Goal: Task Accomplishment & Management: Manage account settings

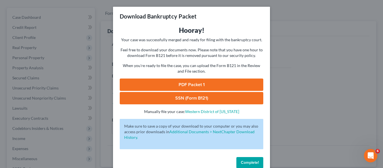
click at [320, 35] on div "Download Bankruptcy Packet Hooray! Your case was successfully merged and ready …" at bounding box center [191, 84] width 383 height 168
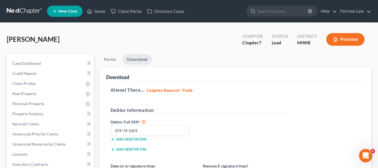
click at [39, 11] on link at bounding box center [25, 11] width 36 height 10
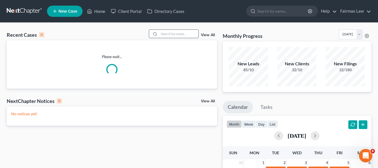
drag, startPoint x: 188, startPoint y: 41, endPoint x: 185, endPoint y: 34, distance: 7.9
click at [187, 40] on div "Recent Cases 0 View All Please wait..." at bounding box center [112, 58] width 211 height 59
click at [184, 33] on input "search" at bounding box center [178, 34] width 39 height 8
paste input "Jasmine Cunningham"
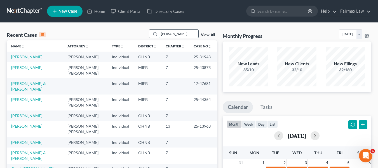
click at [159, 36] on input "Jasmine Cunningham" at bounding box center [178, 34] width 39 height 8
click at [159, 35] on input "Jasmine Cunningham" at bounding box center [178, 34] width 39 height 8
click at [193, 34] on input "Jasmine Cunningham" at bounding box center [178, 34] width 39 height 8
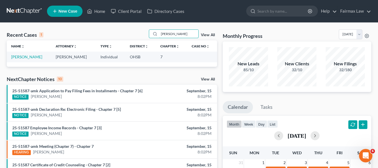
type input "Jasmine Cunningham"
click at [30, 55] on td "[PERSON_NAME]" at bounding box center [29, 57] width 45 height 10
click at [32, 57] on link "[PERSON_NAME]" at bounding box center [26, 56] width 31 height 5
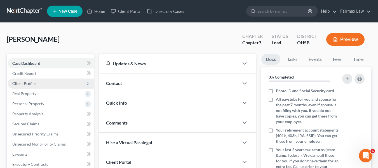
click at [37, 82] on span "Client Profile" at bounding box center [51, 83] width 86 height 10
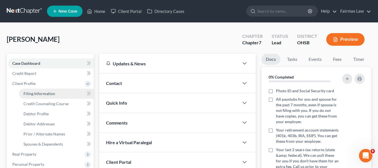
click at [47, 95] on span "Filing Information" at bounding box center [40, 93] width 32 height 5
select select "1"
select select "0"
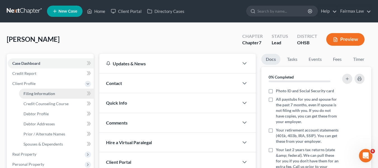
select select "36"
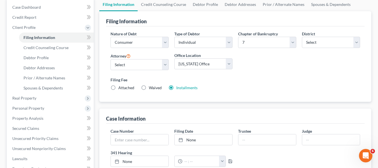
scroll to position [84, 0]
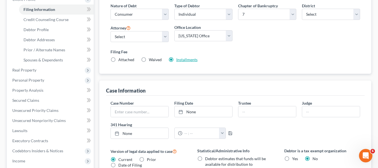
click at [189, 58] on link "Installments" at bounding box center [186, 59] width 21 height 5
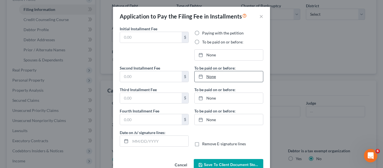
type input "84.50"
radio input "true"
type input "84.50"
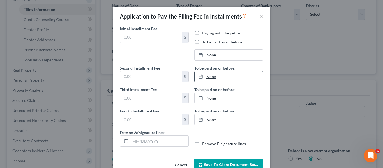
type input "[DATE]"
click at [296, 94] on div "Application to Pay the Filing Fee in Installments × Initial Installment Fee 84.…" at bounding box center [191, 84] width 383 height 168
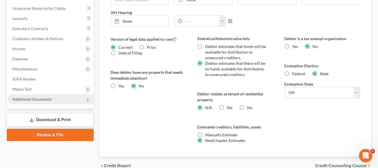
click at [43, 102] on span "Additional Documents" at bounding box center [51, 99] width 86 height 10
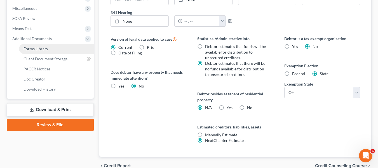
scroll to position [136, 0]
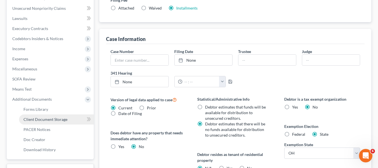
click at [64, 117] on span "Client Document Storage" at bounding box center [46, 119] width 44 height 5
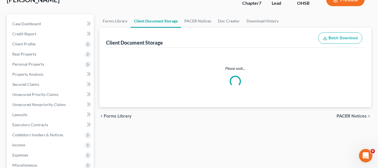
scroll to position [6, 0]
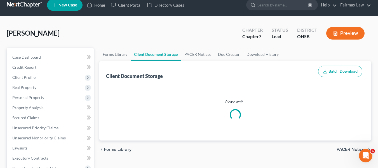
select select "7"
select select "37"
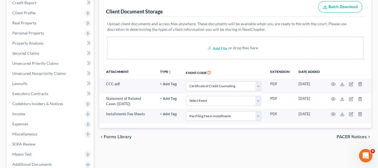
scroll to position [84, 0]
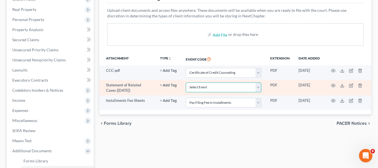
click at [216, 87] on select "Select Event 20 Largest Unsecured Creditors Amended Document Amended List of Cr…" at bounding box center [224, 87] width 76 height 10
select select "52"
click at [186, 83] on select "Select Event 20 Largest Unsecured Creditors Amended Document Amended List of Cr…" at bounding box center [224, 87] width 76 height 10
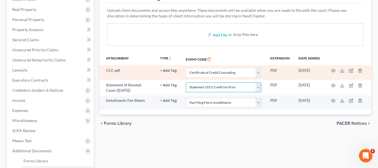
scroll to position [0, 0]
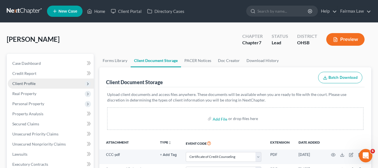
click at [38, 86] on span "Client Profile" at bounding box center [51, 83] width 86 height 10
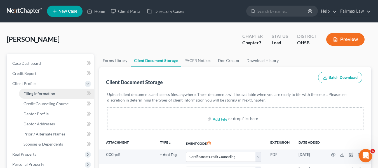
click at [58, 93] on link "Filing Information" at bounding box center [56, 94] width 75 height 10
select select "1"
select select "0"
select select "62"
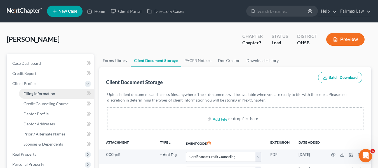
select select "16"
select select "0"
select select "36"
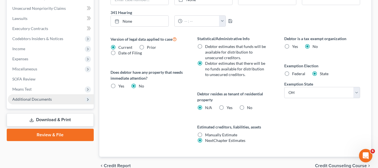
click at [66, 99] on span "Additional Documents" at bounding box center [51, 99] width 86 height 10
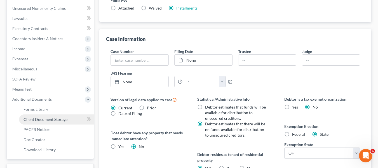
click at [73, 116] on link "Client Document Storage" at bounding box center [56, 119] width 75 height 10
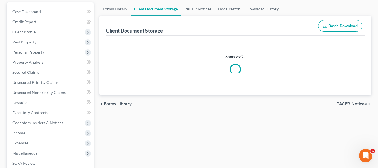
scroll to position [3, 0]
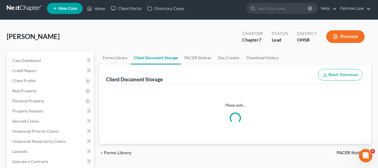
select select "7"
select select "52"
select select "37"
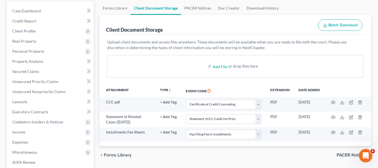
scroll to position [112, 0]
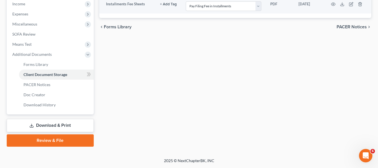
click at [56, 128] on link "Download & Print" at bounding box center [50, 125] width 87 height 13
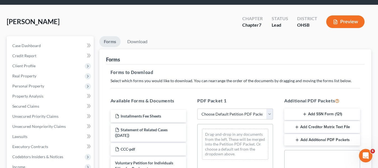
scroll to position [84, 0]
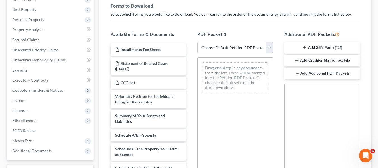
click at [228, 46] on select "Choose Default Petition PDF Packet Complete Bankruptcy Petition (all forms and …" at bounding box center [236, 47] width 76 height 11
click at [234, 49] on select "Choose Default Petition PDF Packet Complete Bankruptcy Petition (all forms and …" at bounding box center [236, 47] width 76 height 11
select select "1"
click at [198, 42] on select "Choose Default Petition PDF Packet Complete Bankruptcy Petition (all forms and …" at bounding box center [236, 47] width 76 height 11
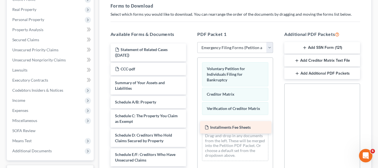
drag, startPoint x: 154, startPoint y: 50, endPoint x: 244, endPoint y: 127, distance: 118.6
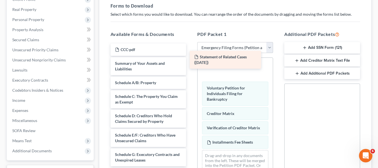
drag, startPoint x: 157, startPoint y: 55, endPoint x: 241, endPoint y: 66, distance: 84.2
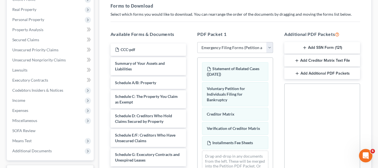
click at [315, 49] on button "Add SSN Form (121)" at bounding box center [323, 48] width 76 height 12
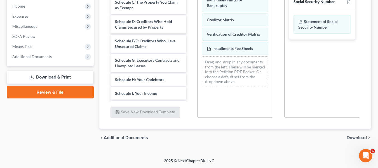
click at [356, 139] on span "Download" at bounding box center [357, 137] width 20 height 4
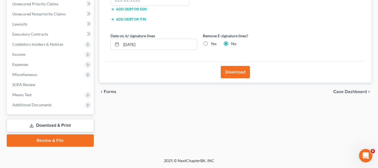
scroll to position [130, 0]
drag, startPoint x: 154, startPoint y: 46, endPoint x: 108, endPoint y: 53, distance: 46.2
click at [108, 53] on div "Date on /s/ signature lines 09/15/2025 Remove E-signature lines? Yes No" at bounding box center [200, 44] width 185 height 22
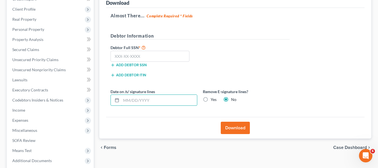
scroll to position [74, 0]
click at [141, 58] on input "text" at bounding box center [150, 56] width 79 height 11
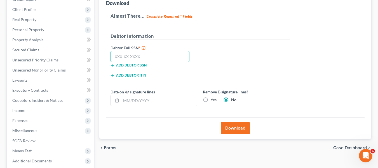
paste input "302-02-3291"
type input "302-02-3291"
click at [230, 127] on button "Download" at bounding box center [235, 128] width 29 height 12
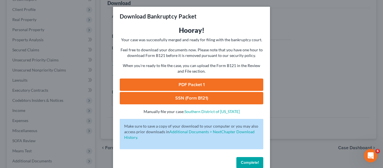
click at [209, 82] on link "PDF Packet 1" at bounding box center [191, 84] width 143 height 12
click at [176, 102] on link "SSN (Form B121)" at bounding box center [191, 98] width 143 height 12
click at [63, 63] on div "Download Bankruptcy Packet Hooray! Your case was successfully merged and ready …" at bounding box center [191, 84] width 383 height 168
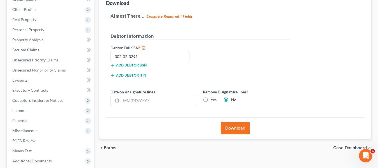
scroll to position [0, 0]
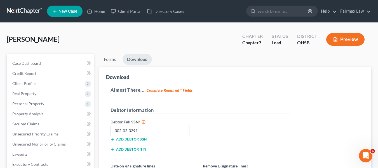
click at [7, 14] on link at bounding box center [25, 11] width 36 height 10
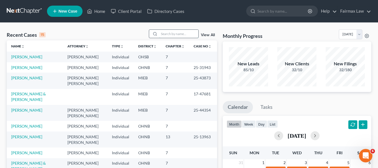
click at [169, 38] on input "search" at bounding box center [178, 34] width 39 height 8
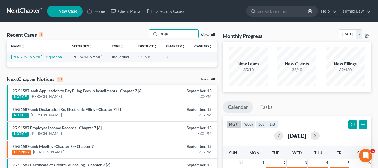
type input "triqu"
click at [33, 59] on link "[PERSON_NAME], Triquonna" at bounding box center [36, 56] width 51 height 5
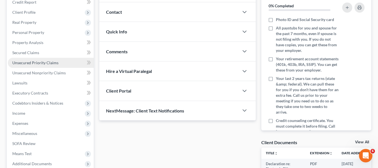
scroll to position [112, 0]
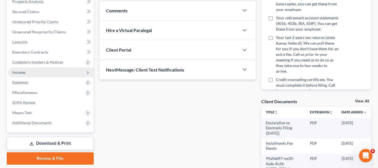
click at [34, 69] on span "Income" at bounding box center [51, 72] width 86 height 10
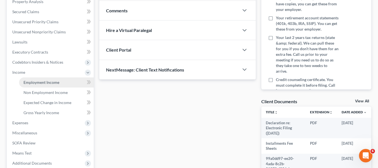
click at [46, 85] on link "Employment Income" at bounding box center [56, 82] width 75 height 10
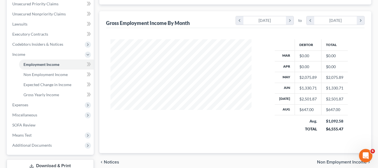
scroll to position [140, 0]
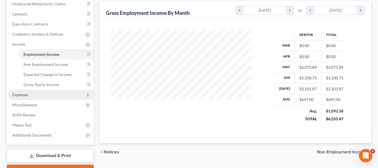
click at [33, 97] on span "Expenses" at bounding box center [51, 95] width 86 height 10
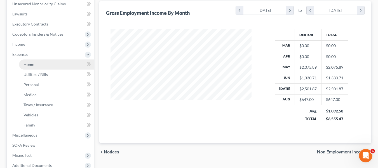
click at [58, 64] on link "Home" at bounding box center [56, 64] width 75 height 10
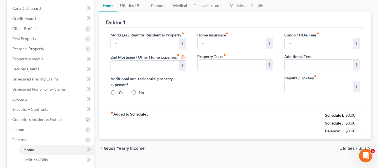
scroll to position [0, 0]
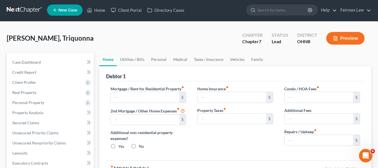
type input "0.00"
radio input "true"
type input "0.00"
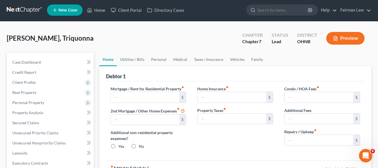
type input "0.00"
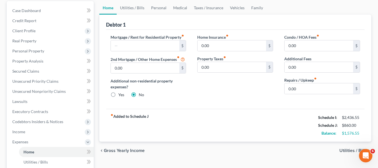
scroll to position [0, 0]
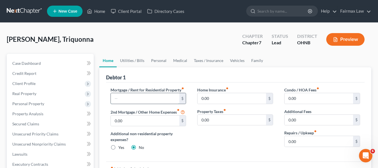
click at [153, 102] on input "text" at bounding box center [145, 98] width 69 height 11
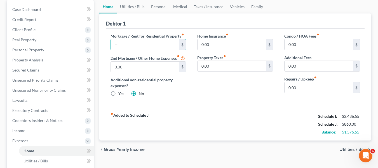
scroll to position [56, 0]
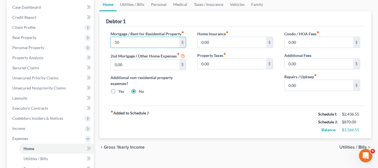
type input "1"
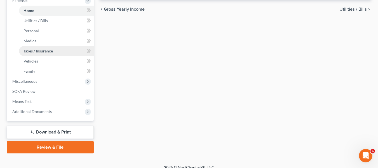
scroll to position [196, 0]
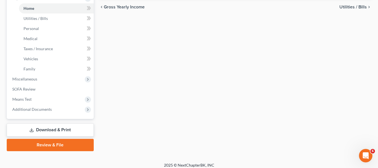
click at [56, 131] on link "Download & Print" at bounding box center [50, 129] width 87 height 13
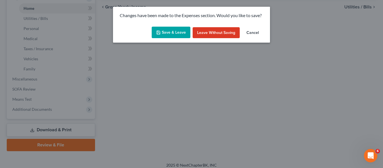
click at [164, 32] on button "Save & Leave" at bounding box center [171, 33] width 39 height 12
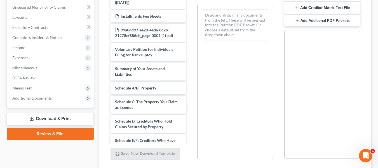
scroll to position [140, 0]
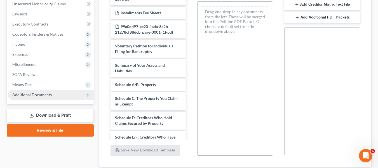
click at [45, 95] on span "Additional Documents" at bounding box center [32, 94] width 40 height 5
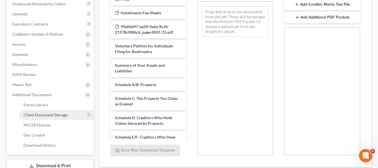
click at [57, 114] on span "Client Document Storage" at bounding box center [46, 114] width 44 height 5
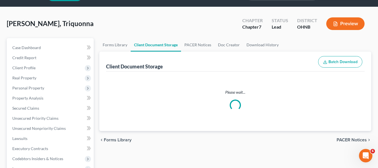
scroll to position [0, 0]
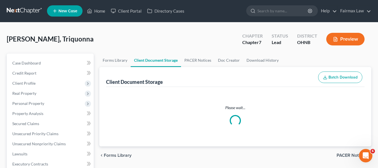
select select "5"
select select "24"
select select "16"
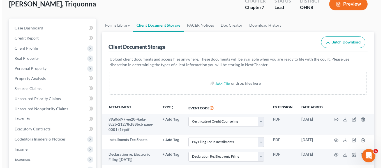
scroll to position [84, 0]
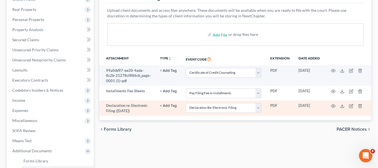
click at [331, 116] on td at bounding box center [348, 107] width 47 height 15
click at [332, 108] on icon "button" at bounding box center [333, 106] width 4 height 4
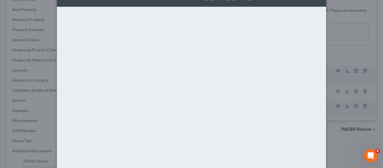
scroll to position [0, 0]
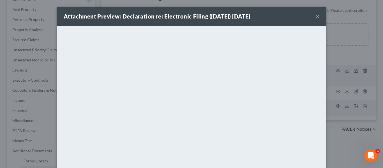
click at [312, 14] on div "Attachment Preview: Declaration re: Electronic Filing (09/12/2025) 09/12/2025 ×" at bounding box center [191, 16] width 269 height 19
click at [313, 18] on div "Attachment Preview: Declaration re: Electronic Filing (09/12/2025) 09/12/2025 ×" at bounding box center [191, 16] width 269 height 19
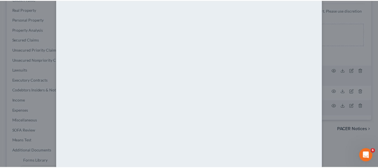
scroll to position [67, 0]
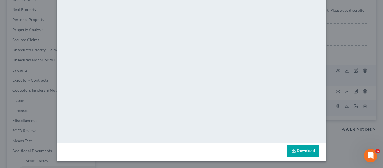
click at [340, 108] on div "Attachment Preview: Declaration re: Electronic Filing (09/12/2025) 09/12/2025 ×…" at bounding box center [191, 84] width 383 height 168
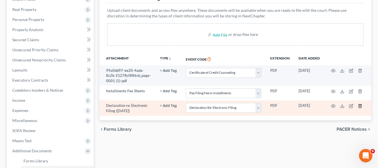
click at [362, 108] on icon "button" at bounding box center [360, 106] width 3 height 4
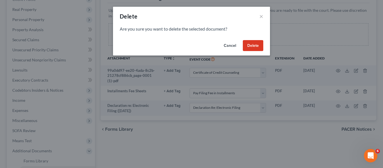
click at [257, 46] on button "Delete" at bounding box center [253, 45] width 20 height 11
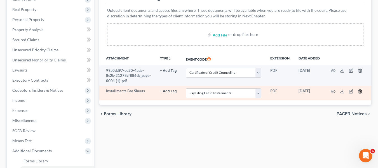
click at [359, 94] on icon "button" at bounding box center [360, 91] width 4 height 4
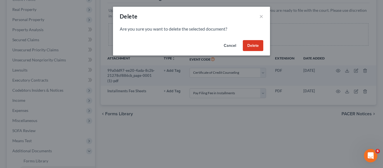
click at [259, 37] on div "Are you sure you want to delete the selected document?" at bounding box center [191, 32] width 157 height 12
click at [256, 43] on button "Delete" at bounding box center [253, 45] width 20 height 11
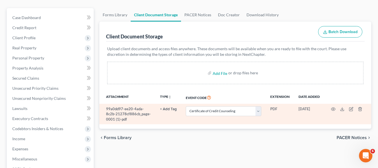
scroll to position [0, 0]
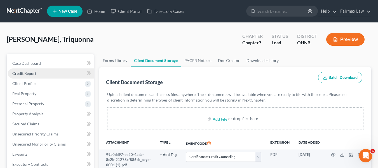
click at [32, 73] on span "Credit Report" at bounding box center [24, 73] width 24 height 5
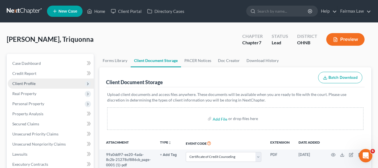
click at [32, 82] on span "Client Profile" at bounding box center [23, 83] width 23 height 5
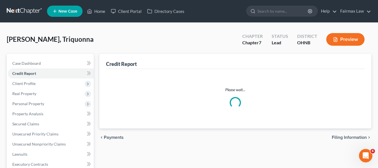
click at [48, 89] on span "Real Property" at bounding box center [51, 94] width 86 height 10
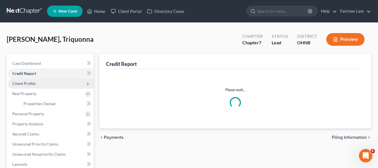
click at [42, 83] on span "Client Profile" at bounding box center [51, 83] width 86 height 10
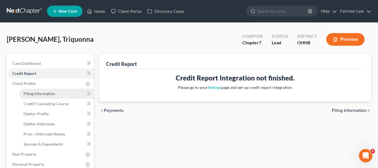
click at [45, 91] on span "Filing Information" at bounding box center [40, 93] width 32 height 5
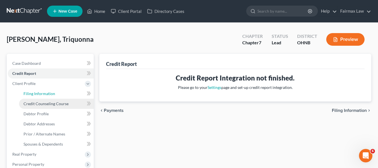
select select "1"
select select "0"
select select "36"
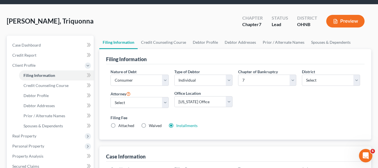
scroll to position [28, 0]
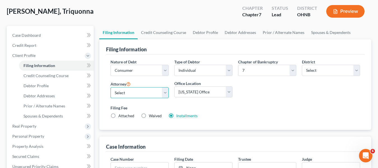
click at [151, 96] on select "Select [PERSON_NAME] [PERSON_NAME] [PERSON_NAME] [PERSON_NAME] [PERSON_NAME] [P…" at bounding box center [140, 92] width 58 height 11
select select "12"
click at [111, 87] on select "Select [PERSON_NAME] [PERSON_NAME] [PERSON_NAME] [PERSON_NAME] [PERSON_NAME] [P…" at bounding box center [140, 92] width 58 height 11
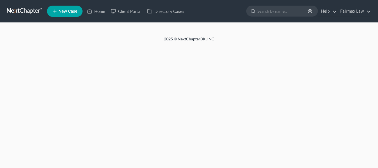
select select "1"
select select "0"
select select "36"
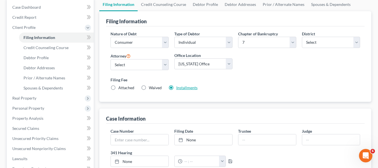
click at [185, 89] on link "Installments" at bounding box center [186, 87] width 21 height 5
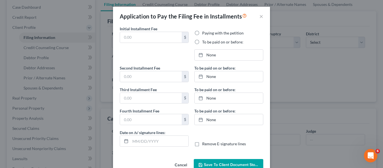
type input "84.50"
radio input "true"
type input "84.50"
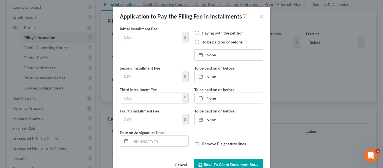
type input "[DATE]"
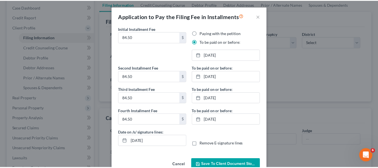
scroll to position [14, 0]
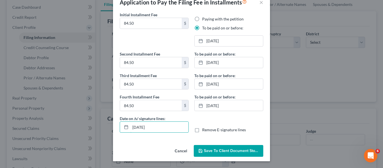
drag, startPoint x: 158, startPoint y: 130, endPoint x: 114, endPoint y: 124, distance: 44.7
click at [114, 124] on div "Initial Installment Fee 84.50 $ Paying with the petition To be paid on or befor…" at bounding box center [191, 77] width 157 height 131
click at [218, 149] on span "Save to Client Document Storage" at bounding box center [233, 150] width 59 height 5
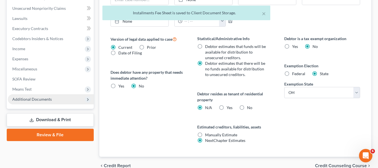
click at [43, 99] on span "Additional Documents" at bounding box center [32, 99] width 40 height 5
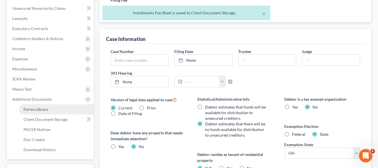
click at [46, 108] on span "Forms Library" at bounding box center [36, 109] width 25 height 5
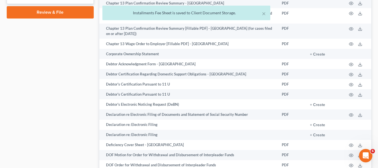
scroll to position [392, 0]
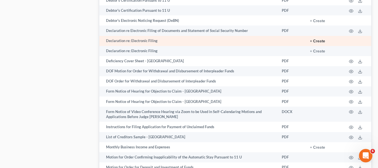
click at [317, 43] on button "+ Create" at bounding box center [317, 41] width 15 height 4
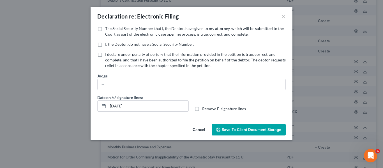
click at [105, 27] on label "The Social Security Number that I, the Debtor, have given to my attorney, which…" at bounding box center [195, 31] width 180 height 11
click at [107, 27] on input "The Social Security Number that I, the Debtor, have given to my attorney, which…" at bounding box center [109, 28] width 4 height 4
checkbox input "true"
drag, startPoint x: 126, startPoint y: 107, endPoint x: 53, endPoint y: 102, distance: 73.3
click at [55, 102] on div "Declaration re: Electronic Filing × No additional information is needed to gene…" at bounding box center [191, 84] width 383 height 168
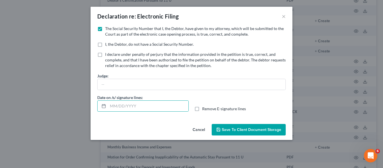
click at [253, 128] on span "Save to Client Document Storage" at bounding box center [251, 129] width 59 height 5
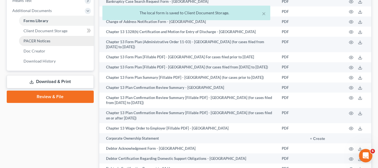
click at [52, 41] on link "PACER Notices" at bounding box center [56, 41] width 75 height 10
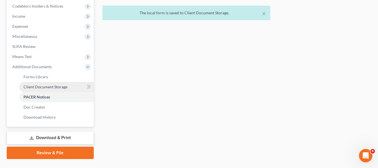
click at [65, 88] on span "Client Document Storage" at bounding box center [46, 86] width 44 height 5
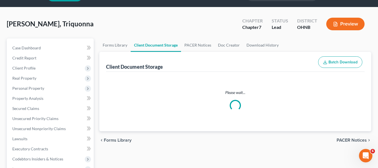
scroll to position [0, 0]
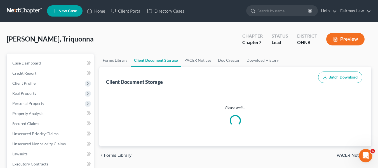
select select "5"
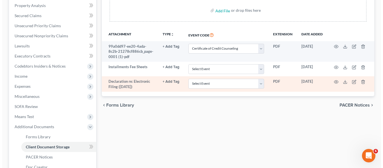
scroll to position [112, 0]
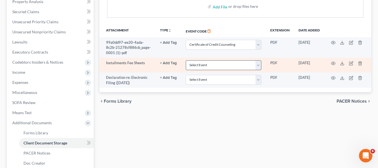
drag, startPoint x: 217, startPoint y: 61, endPoint x: 217, endPoint y: 71, distance: 9.5
click at [217, 58] on td "Select Event 20 Largest Unsecured Creditors Amended List of Creditors (Fee) Ame…" at bounding box center [224, 47] width 85 height 20
click at [217, 70] on select "Select Event 20 Largest Unsecured Creditors Amended List of Creditors (Fee) Ame…" at bounding box center [224, 65] width 76 height 10
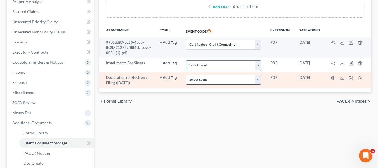
select select "24"
click at [217, 85] on select "Select Event 20 Largest Unsecured Creditors Amended List of Creditors (Fee) Ame…" at bounding box center [224, 80] width 76 height 10
select select "16"
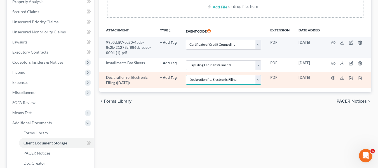
click at [186, 83] on select "Select Event 20 Largest Unsecured Creditors Amended List of Creditors (Fee) Ame…" at bounding box center [224, 80] width 76 height 10
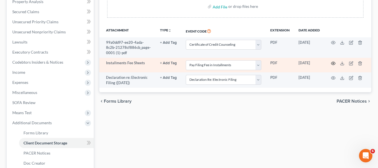
click at [334, 66] on icon "button" at bounding box center [333, 63] width 4 height 4
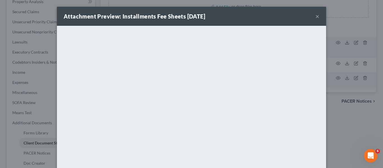
click at [340, 87] on div "Attachment Preview: Installments Fee Sheets 09/15/2025 × <object ng-attr-data='…" at bounding box center [191, 84] width 383 height 168
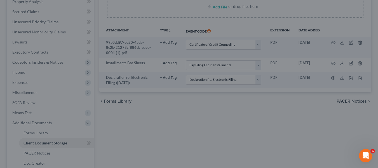
click at [338, 86] on div at bounding box center [189, 84] width 378 height 168
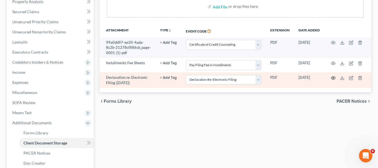
click at [333, 80] on icon "button" at bounding box center [333, 78] width 4 height 4
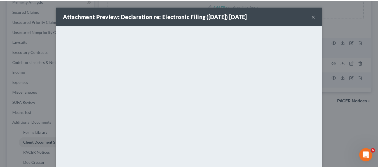
scroll to position [67, 0]
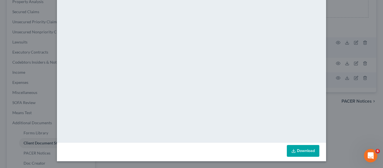
click at [345, 124] on div "Attachment Preview: Declaration re: Electronic Filing ([DATE]) [DATE] × Download" at bounding box center [191, 84] width 383 height 168
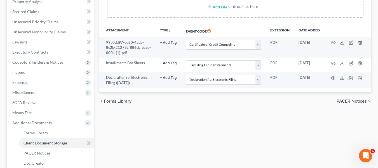
scroll to position [180, 0]
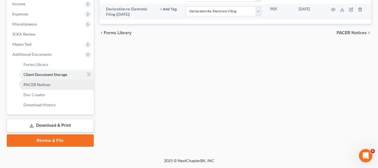
click at [51, 85] on link "PACER Notices" at bounding box center [56, 85] width 75 height 10
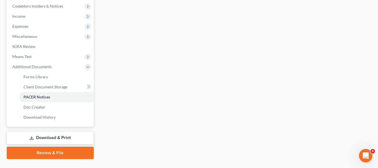
click at [64, 139] on link "Download & Print" at bounding box center [50, 137] width 87 height 13
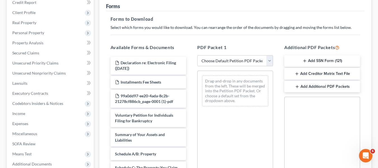
scroll to position [84, 0]
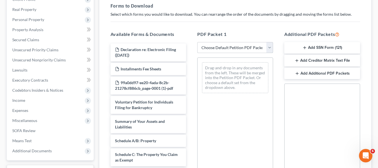
click at [231, 50] on select "Choose Default Petition PDF Packet Complete Bankruptcy Petition (all forms and …" at bounding box center [236, 47] width 76 height 11
select select "1"
click at [198, 42] on select "Choose Default Petition PDF Packet Complete Bankruptcy Petition (all forms and …" at bounding box center [236, 47] width 76 height 11
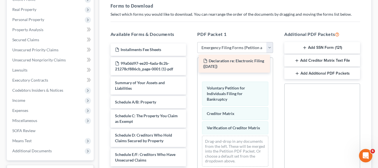
drag, startPoint x: 157, startPoint y: 55, endPoint x: 229, endPoint y: 64, distance: 73.4
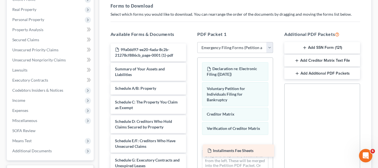
drag, startPoint x: 151, startPoint y: 50, endPoint x: 243, endPoint y: 150, distance: 136.8
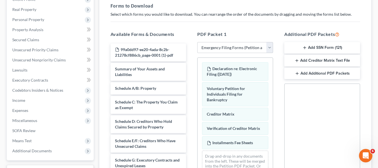
click at [318, 47] on button "Add SSN Form (121)" at bounding box center [323, 48] width 76 height 12
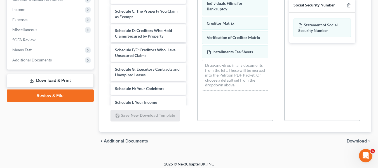
scroll to position [178, 0]
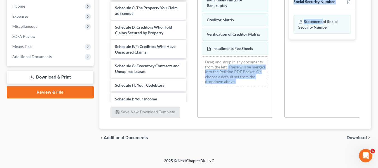
drag, startPoint x: 324, startPoint y: 22, endPoint x: 228, endPoint y: 68, distance: 106.6
click at [228, 68] on div "Available Forms & Documents 99a0dd97-ee20-4ada-8c2b-21278cf886cb_page-0001 (1)-…" at bounding box center [235, 27] width 261 height 190
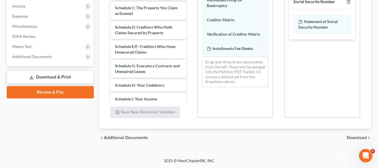
click at [340, 134] on div "chevron_left Additional Documents Download chevron_right" at bounding box center [235, 138] width 272 height 18
click at [350, 136] on span "Download" at bounding box center [357, 137] width 20 height 4
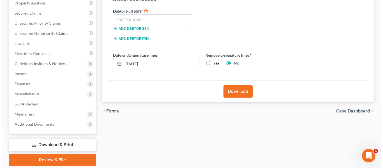
scroll to position [74, 0]
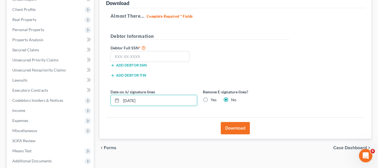
drag, startPoint x: 147, startPoint y: 105, endPoint x: 97, endPoint y: 96, distance: 50.7
click at [97, 96] on div "Forms Download Forms Forms to Download Select which forms you would like to dow…" at bounding box center [236, 91] width 278 height 223
click at [128, 52] on input "text" at bounding box center [150, 56] width 79 height 11
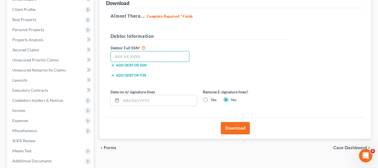
paste input "386-98-5478"
type input "386-98-5478"
click at [241, 130] on button "Download" at bounding box center [235, 128] width 29 height 12
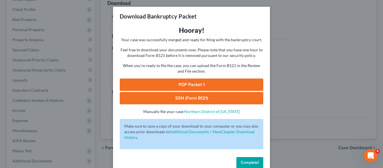
click at [231, 78] on div "Hooray! Your case was successfully merged and ready for filing with the bankrup…" at bounding box center [191, 70] width 143 height 89
click at [233, 83] on link "PDF Packet 1" at bounding box center [191, 84] width 143 height 12
click at [226, 94] on link "SSN (Form B121)" at bounding box center [191, 98] width 143 height 12
click at [349, 82] on div "Download Bankruptcy Packet Hooray! Your case was successfully merged and ready …" at bounding box center [191, 84] width 383 height 168
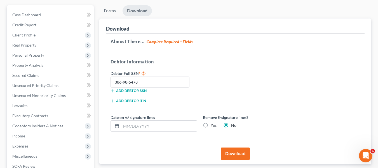
scroll to position [0, 0]
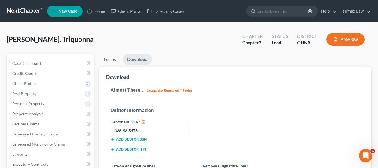
click at [30, 9] on link at bounding box center [25, 11] width 36 height 10
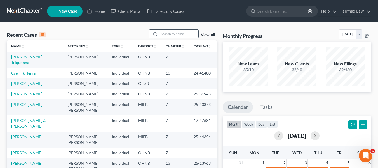
click at [162, 32] on input "search" at bounding box center [178, 34] width 39 height 8
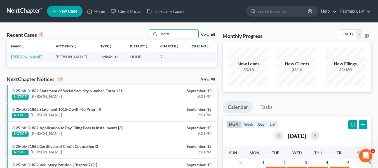
type input "merte"
click at [30, 58] on link "[PERSON_NAME]" at bounding box center [26, 56] width 31 height 5
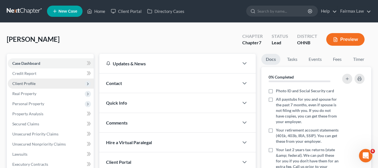
click at [55, 80] on span "Client Profile" at bounding box center [51, 83] width 86 height 10
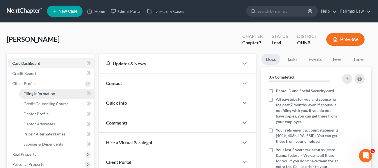
click at [62, 89] on link "Filing Information" at bounding box center [56, 94] width 75 height 10
select select "1"
select select "0"
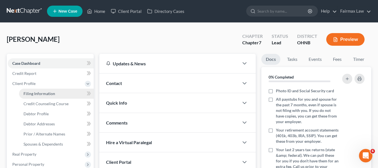
select select "36"
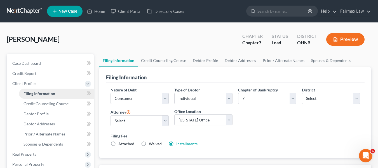
click at [62, 90] on link "Filing Information" at bounding box center [56, 94] width 75 height 10
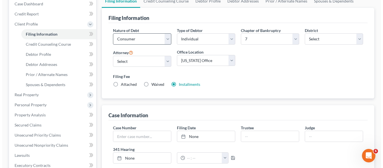
scroll to position [28, 0]
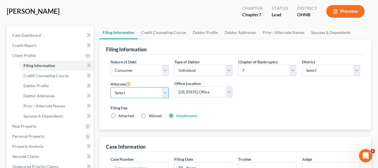
click at [154, 89] on select "Select [PERSON_NAME] [PERSON_NAME] [PERSON_NAME] [PERSON_NAME] [PERSON_NAME] [P…" at bounding box center [140, 92] width 58 height 11
select select "12"
click at [111, 87] on select "Select [PERSON_NAME] [PERSON_NAME] [PERSON_NAME] [PERSON_NAME] [PERSON_NAME] [P…" at bounding box center [140, 92] width 58 height 11
click at [177, 114] on link "Installments" at bounding box center [186, 115] width 21 height 5
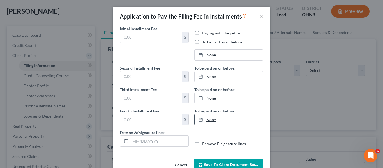
type input "84.50"
radio input "true"
type input "84.50"
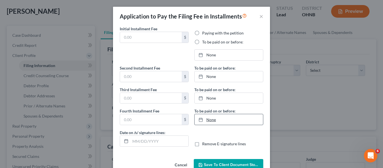
type input "[DATE]"
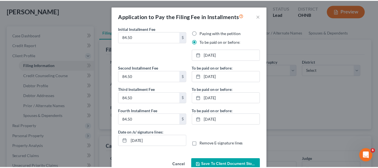
scroll to position [14, 0]
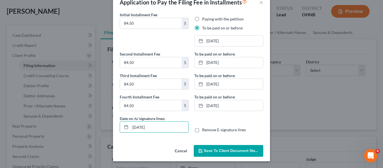
drag, startPoint x: 159, startPoint y: 124, endPoint x: 110, endPoint y: 116, distance: 50.5
click at [110, 116] on div "Application to Pay the Filing Fee in Installments × Initial Installment Fee 84.…" at bounding box center [191, 84] width 383 height 168
drag, startPoint x: 236, startPoint y: 150, endPoint x: 224, endPoint y: 148, distance: 11.3
click at [235, 150] on span "Save to Client Document Storage" at bounding box center [233, 150] width 59 height 5
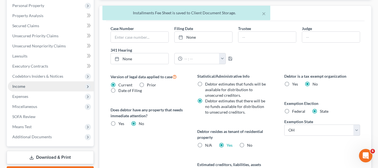
scroll to position [168, 0]
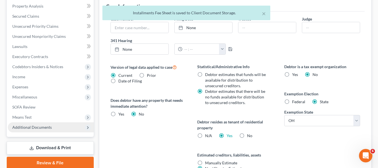
click at [41, 127] on span "Additional Documents" at bounding box center [32, 127] width 40 height 5
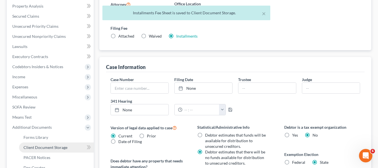
click at [55, 145] on span "Client Document Storage" at bounding box center [46, 147] width 44 height 5
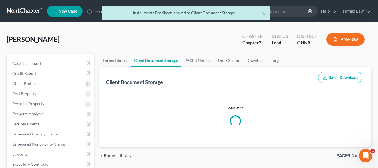
select select "5"
select select "24"
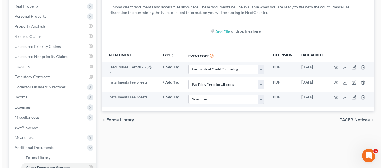
scroll to position [84, 0]
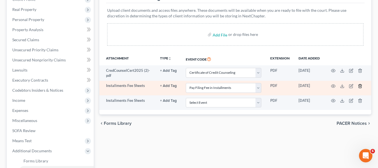
click at [362, 86] on icon "button" at bounding box center [360, 86] width 3 height 4
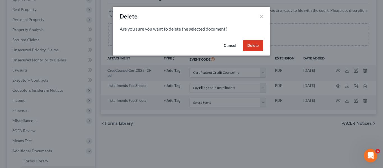
click at [255, 44] on button "Delete" at bounding box center [253, 45] width 20 height 11
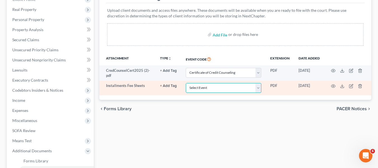
click at [237, 87] on select "Select Event 20 Largest Unsecured Creditors Amended List of Creditors (Fee) Ame…" at bounding box center [224, 88] width 76 height 10
select select "24"
click at [186, 84] on select "Select Event 20 Largest Unsecured Creditors Amended List of Creditors (Fee) Ame…" at bounding box center [224, 88] width 76 height 10
click at [334, 87] on circle "button" at bounding box center [333, 85] width 1 height 1
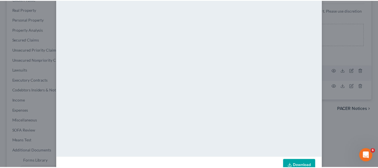
scroll to position [67, 0]
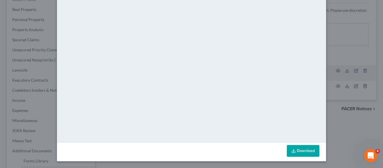
click at [331, 102] on div "Attachment Preview: Installments Fee Sheets [DATE] × <object ng-attr-data='[URL…" at bounding box center [191, 84] width 383 height 168
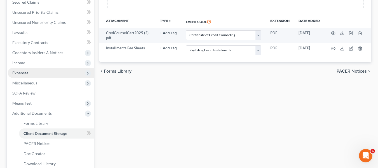
scroll to position [168, 0]
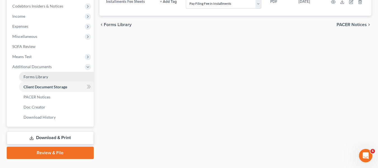
click at [59, 79] on link "Forms Library" at bounding box center [56, 77] width 75 height 10
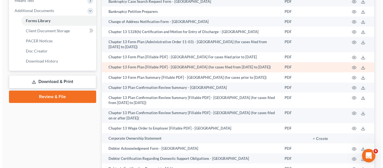
scroll to position [364, 0]
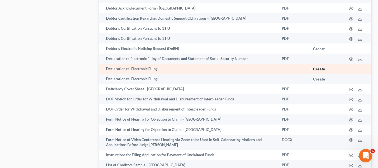
click at [316, 71] on button "+ Create" at bounding box center [317, 69] width 15 height 4
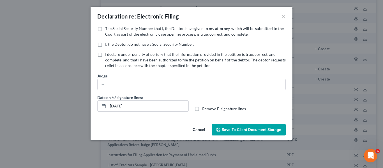
drag, startPoint x: 100, startPoint y: 28, endPoint x: 108, endPoint y: 46, distance: 19.8
click at [105, 28] on label "The Social Security Number that I, the Debtor, have given to my attorney, which…" at bounding box center [195, 31] width 180 height 11
click at [107, 28] on input "The Social Security Number that I, the Debtor, have given to my attorney, which…" at bounding box center [109, 28] width 4 height 4
checkbox input "true"
drag, startPoint x: 137, startPoint y: 106, endPoint x: 76, endPoint y: 101, distance: 61.3
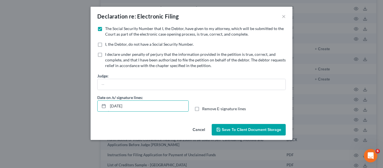
click at [76, 101] on div "Declaration re: Electronic Filing × No additional information is needed to gene…" at bounding box center [191, 84] width 383 height 168
click at [236, 126] on button "Save to Client Document Storage" at bounding box center [249, 130] width 74 height 12
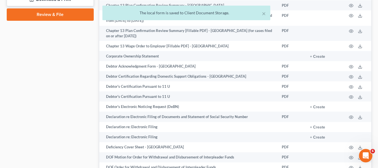
scroll to position [224, 0]
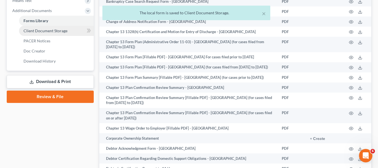
click at [48, 30] on span "Client Document Storage" at bounding box center [46, 30] width 44 height 5
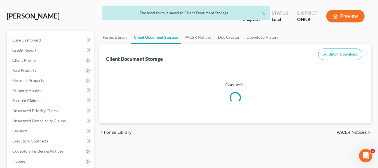
select select "5"
select select "24"
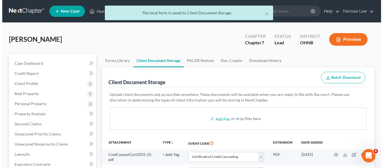
scroll to position [84, 0]
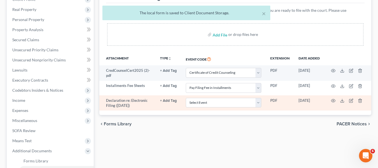
click at [193, 98] on td "Select Event 20 Largest Unsecured Creditors Amended List of Creditors (Fee) Ame…" at bounding box center [224, 102] width 85 height 15
click at [198, 104] on select "Select Event 20 Largest Unsecured Creditors Amended List of Creditors (Fee) Ame…" at bounding box center [224, 103] width 76 height 10
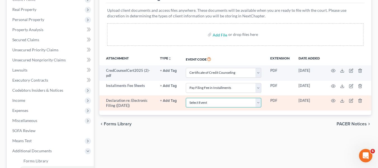
select select "16"
click at [186, 100] on select "Select Event 20 Largest Unsecured Creditors Amended List of Creditors (Fee) Ame…" at bounding box center [224, 103] width 76 height 10
click at [337, 105] on td at bounding box center [348, 102] width 47 height 15
click at [336, 103] on icon "button" at bounding box center [333, 100] width 4 height 4
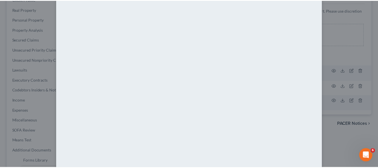
scroll to position [67, 0]
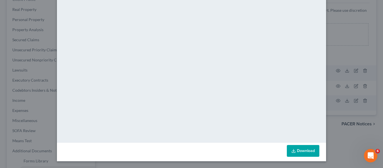
click at [343, 130] on div "Attachment Preview: Declaration re: Electronic Filing ([DATE]) [DATE] × Download" at bounding box center [191, 84] width 383 height 168
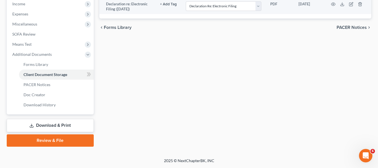
click at [63, 127] on link "Download & Print" at bounding box center [50, 125] width 87 height 13
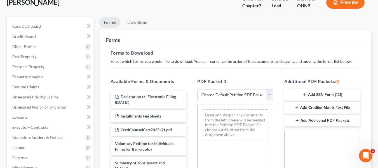
scroll to position [84, 0]
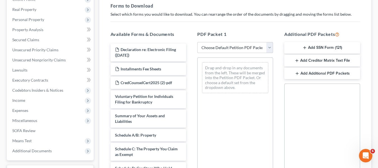
click at [238, 41] on div "PDF Packet 1 Choose Default Petition PDF Packet Complete Bankruptcy Petition (a…" at bounding box center [235, 121] width 87 height 190
click at [239, 46] on select "Choose Default Petition PDF Packet Complete Bankruptcy Petition (all forms and …" at bounding box center [236, 47] width 76 height 11
select select "1"
click at [198, 42] on select "Choose Default Petition PDF Packet Complete Bankruptcy Petition (all forms and …" at bounding box center [236, 47] width 76 height 11
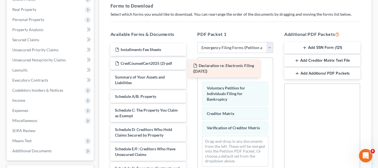
drag, startPoint x: 148, startPoint y: 54, endPoint x: 226, endPoint y: 70, distance: 78.9
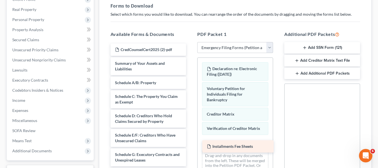
drag, startPoint x: 145, startPoint y: 51, endPoint x: 237, endPoint y: 148, distance: 134.0
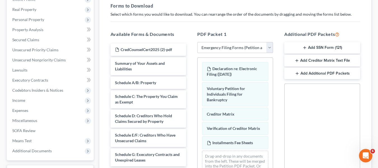
click at [322, 48] on button "Add SSN Form (121)" at bounding box center [323, 48] width 76 height 12
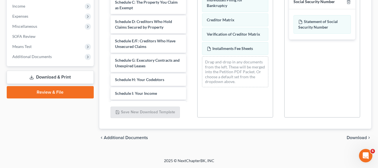
click at [357, 135] on span "Download" at bounding box center [357, 137] width 20 height 4
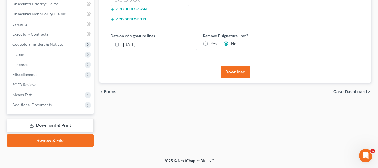
scroll to position [130, 0]
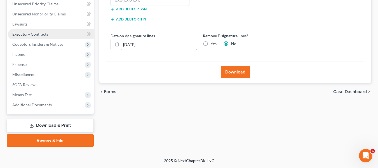
drag, startPoint x: 106, startPoint y: 41, endPoint x: 76, endPoint y: 35, distance: 30.6
click at [78, 36] on div "Petition Navigation Case Dashboard Payments Invoices Payments Payments Credit R…" at bounding box center [189, 35] width 371 height 223
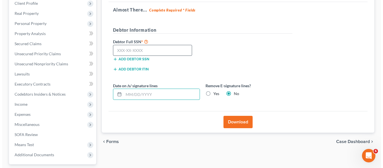
scroll to position [74, 0]
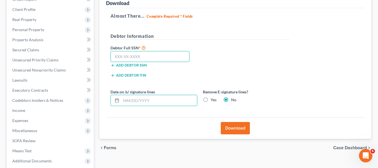
click at [136, 61] on input "text" at bounding box center [150, 56] width 79 height 11
paste input "535-86-1891"
type input "535-86-1891"
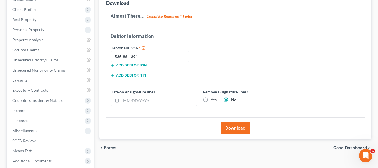
click at [229, 126] on button "Download" at bounding box center [235, 128] width 29 height 12
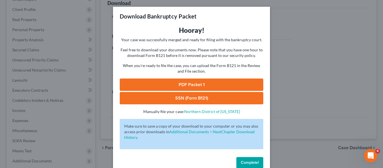
click at [208, 80] on link "PDF Packet 1" at bounding box center [191, 84] width 143 height 12
click at [198, 98] on link "SSN (Form B121)" at bounding box center [191, 98] width 143 height 12
click at [85, 51] on div "Download Bankruptcy Packet Hooray! Your case was successfully merged and ready …" at bounding box center [191, 84] width 383 height 168
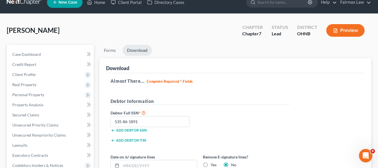
scroll to position [0, 0]
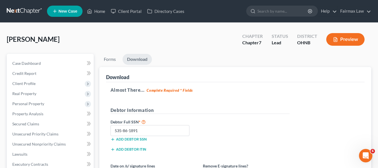
click at [32, 10] on link at bounding box center [25, 11] width 36 height 10
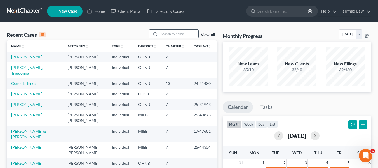
click at [185, 32] on input "search" at bounding box center [178, 34] width 39 height 8
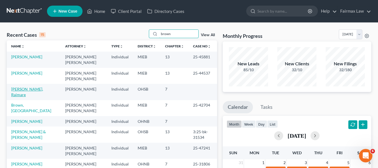
type input "brown"
click at [26, 87] on link "[PERSON_NAME], Raimare" at bounding box center [27, 92] width 32 height 10
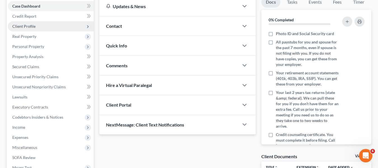
scroll to position [140, 0]
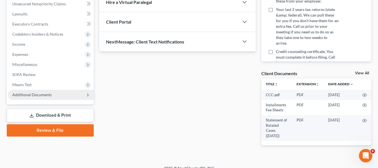
click at [51, 97] on span "Additional Documents" at bounding box center [51, 95] width 86 height 10
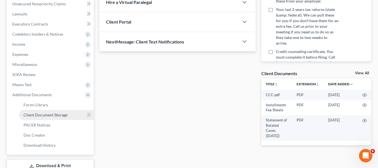
click at [68, 115] on link "Client Document Storage" at bounding box center [56, 115] width 75 height 10
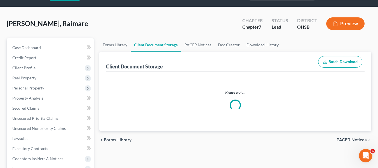
select select "37"
select select "7"
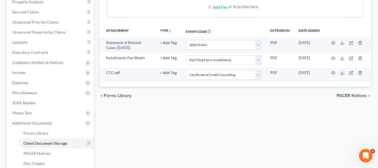
scroll to position [112, 0]
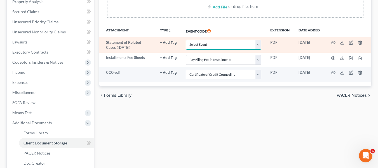
click at [218, 47] on select "Select Event 20 Largest Unsecured Creditors Amended Document Amended List of Cr…" at bounding box center [224, 45] width 76 height 10
select select "52"
click at [186, 40] on select "Select Event 20 Largest Unsecured Creditors Amended Document Amended List of Cr…" at bounding box center [224, 45] width 76 height 10
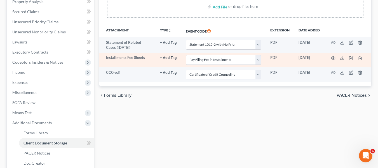
click at [336, 57] on td at bounding box center [348, 60] width 47 height 15
click at [333, 60] on icon "button" at bounding box center [333, 58] width 4 height 4
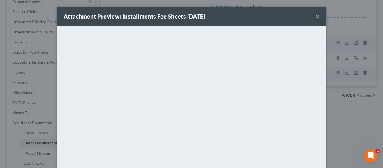
click at [335, 123] on div "Attachment Preview: Installments Fee Sheets 09/11/2025 × <object ng-attr-data='…" at bounding box center [191, 84] width 383 height 168
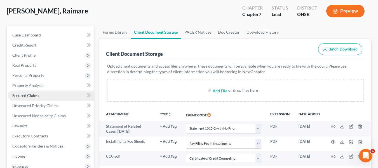
scroll to position [28, 0]
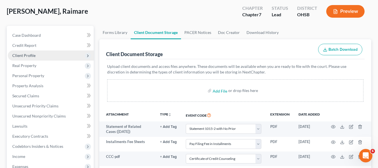
drag, startPoint x: 44, startPoint y: 54, endPoint x: 47, endPoint y: 58, distance: 4.5
click at [44, 54] on span "Client Profile" at bounding box center [51, 55] width 86 height 10
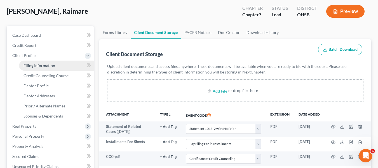
click at [53, 64] on span "Filing Information" at bounding box center [40, 65] width 32 height 5
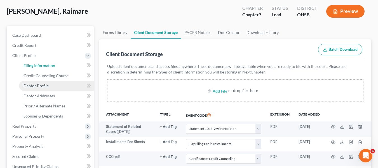
select select "1"
select select "0"
select select "36"
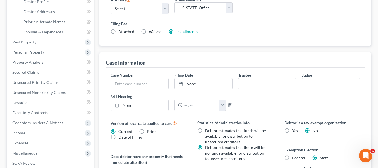
scroll to position [168, 0]
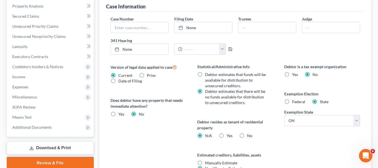
click at [55, 144] on link "Download & Print" at bounding box center [50, 147] width 87 height 13
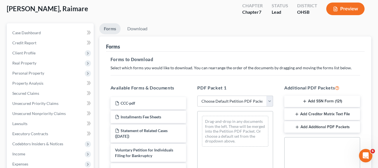
scroll to position [112, 0]
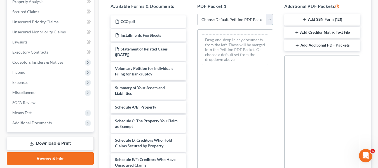
click at [235, 19] on select "Choose Default Petition PDF Packet Complete Bankruptcy Petition (all forms and …" at bounding box center [236, 19] width 76 height 11
select select "1"
click at [198, 14] on select "Choose Default Petition PDF Packet Complete Bankruptcy Petition (all forms and …" at bounding box center [236, 19] width 76 height 11
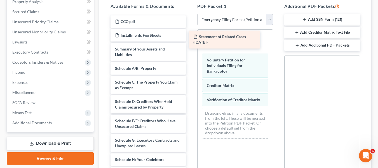
drag, startPoint x: 165, startPoint y: 51, endPoint x: 246, endPoint y: 38, distance: 81.8
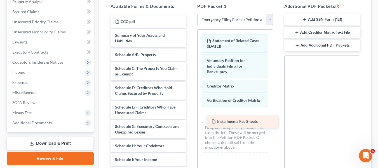
drag, startPoint x: 146, startPoint y: 32, endPoint x: 243, endPoint y: 118, distance: 129.4
click at [191, 118] on div "Installments Fee Sheets CCC-pdf Installments Fee Sheets Summary of Your Assets …" at bounding box center [148, 164] width 85 height 299
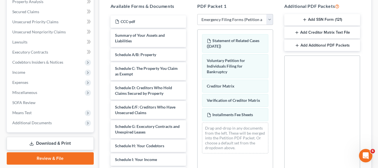
drag, startPoint x: 322, startPoint y: 18, endPoint x: 334, endPoint y: 45, distance: 29.0
click at [322, 18] on button "Add SSN Form (121)" at bounding box center [323, 20] width 76 height 12
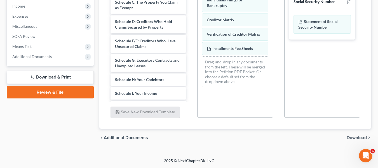
click at [353, 134] on div "chevron_left Additional Documents Download chevron_right" at bounding box center [235, 138] width 272 height 18
click at [354, 138] on span "Download" at bounding box center [357, 137] width 20 height 4
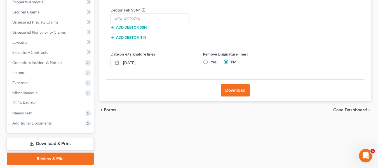
scroll to position [102, 0]
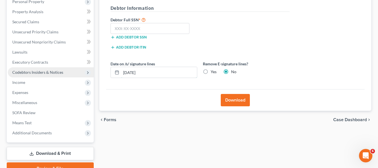
drag, startPoint x: 60, startPoint y: 70, endPoint x: 37, endPoint y: 69, distance: 23.0
click at [37, 69] on div "Petition Navigation Case Dashboard Payments Invoices Payments Payments Credit R…" at bounding box center [189, 63] width 371 height 223
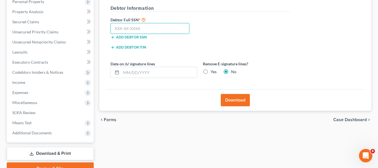
click at [143, 28] on input "text" at bounding box center [150, 28] width 79 height 11
paste input "291-92-8897"
type input "291-92-8897"
click at [228, 98] on button "Download" at bounding box center [235, 100] width 29 height 12
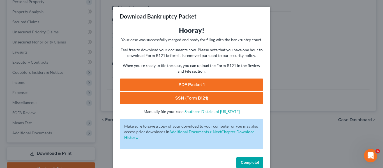
click at [208, 82] on link "PDF Packet 1" at bounding box center [191, 84] width 143 height 12
click at [225, 98] on link "SSN (Form B121)" at bounding box center [191, 98] width 143 height 12
click at [89, 87] on div "Download Bankruptcy Packet Hooray! Your case was successfully merged and ready …" at bounding box center [191, 84] width 383 height 168
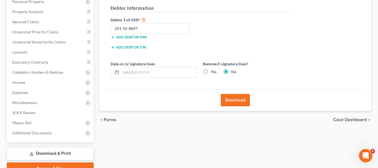
scroll to position [0, 0]
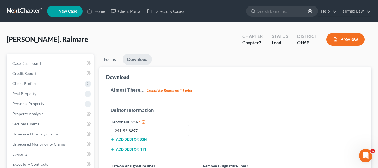
click at [38, 11] on link at bounding box center [25, 11] width 36 height 10
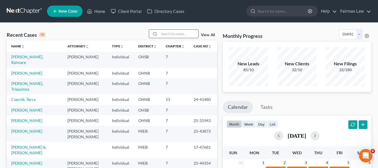
click at [174, 33] on input "search" at bounding box center [178, 34] width 39 height 8
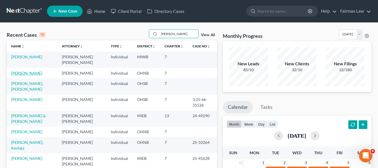
type input "[PERSON_NAME]"
click at [32, 75] on link "[PERSON_NAME]" at bounding box center [26, 73] width 31 height 5
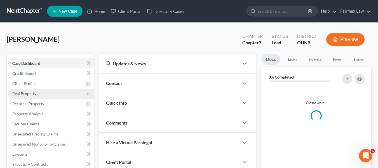
scroll to position [130, 0]
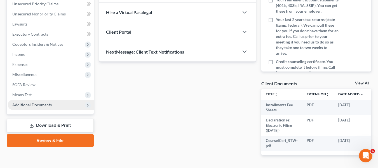
click at [54, 104] on span "Additional Documents" at bounding box center [51, 105] width 86 height 10
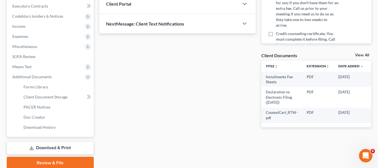
click at [57, 145] on link "Download & Print" at bounding box center [50, 147] width 87 height 13
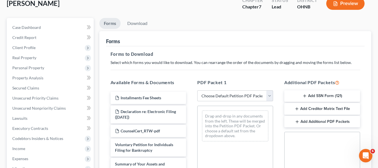
scroll to position [84, 0]
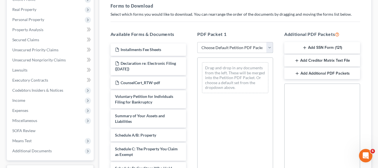
click at [232, 50] on select "Choose Default Petition PDF Packet Complete Bankruptcy Petition (all forms and …" at bounding box center [236, 47] width 76 height 11
select select "1"
click at [198, 42] on select "Choose Default Petition PDF Packet Complete Bankruptcy Petition (all forms and …" at bounding box center [236, 47] width 76 height 11
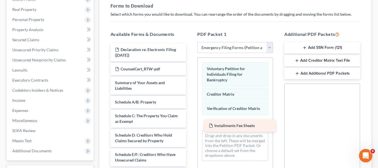
drag, startPoint x: 159, startPoint y: 50, endPoint x: 253, endPoint y: 126, distance: 121.2
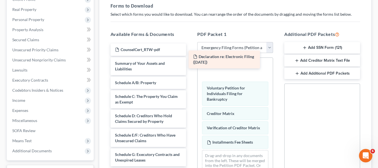
drag, startPoint x: 147, startPoint y: 54, endPoint x: 231, endPoint y: 63, distance: 84.8
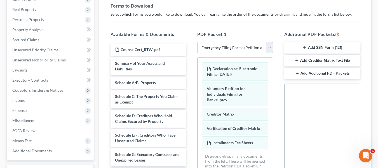
click at [330, 49] on button "Add SSN Form (121)" at bounding box center [323, 48] width 76 height 12
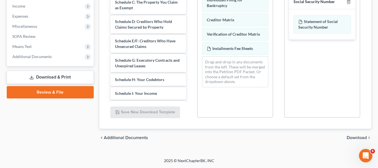
click at [354, 136] on span "Download" at bounding box center [357, 137] width 20 height 4
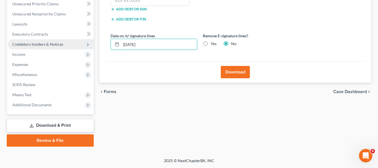
drag, startPoint x: 140, startPoint y: 41, endPoint x: 77, endPoint y: 41, distance: 63.3
click at [79, 41] on div "Petition Navigation Case Dashboard Payments Invoices Payments Payments Credit R…" at bounding box center [189, 35] width 371 height 223
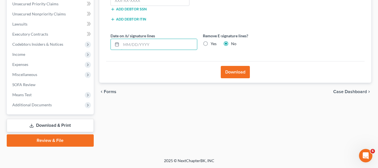
scroll to position [102, 0]
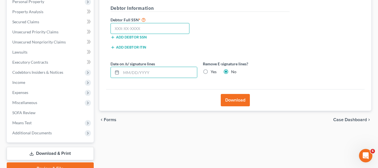
click at [141, 31] on input "text" at bounding box center [150, 28] width 79 height 11
paste input "273-90-5017"
type input "273-90-5017"
click at [233, 97] on button "Download" at bounding box center [235, 100] width 29 height 12
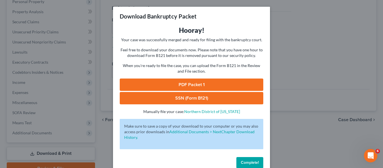
click at [223, 84] on link "PDF Packet 1" at bounding box center [191, 84] width 143 height 12
click at [201, 99] on link "SSN (Form B121)" at bounding box center [191, 98] width 143 height 12
click at [287, 75] on div "Download Bankruptcy Packet Hooray! Your case was successfully merged and ready …" at bounding box center [191, 84] width 383 height 168
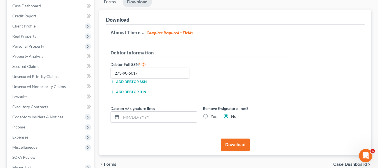
scroll to position [0, 0]
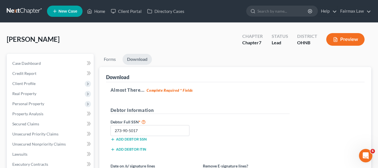
click at [27, 8] on link at bounding box center [25, 11] width 36 height 10
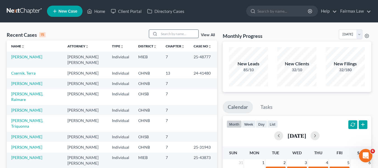
click at [195, 36] on input "search" at bounding box center [178, 34] width 39 height 8
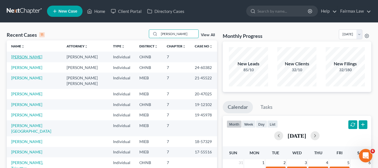
type input "[PERSON_NAME]"
click at [38, 59] on link "[PERSON_NAME]" at bounding box center [26, 56] width 31 height 5
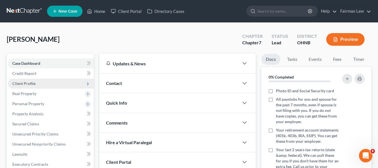
click at [36, 88] on span "Client Profile" at bounding box center [51, 83] width 86 height 10
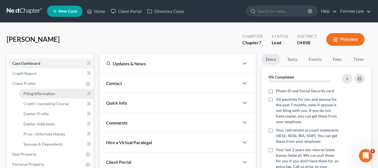
click at [40, 92] on span "Filing Information" at bounding box center [40, 93] width 32 height 5
select select "1"
select select "0"
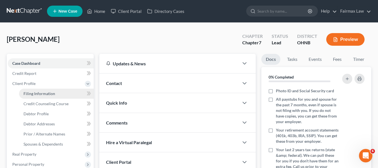
select select "36"
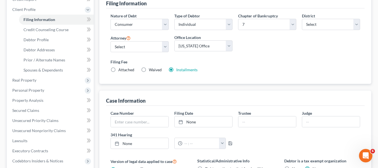
scroll to position [56, 0]
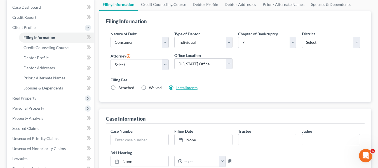
click at [192, 87] on link "Installments" at bounding box center [186, 87] width 21 height 5
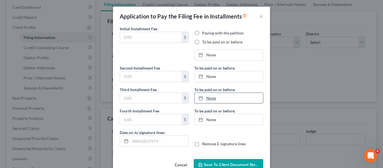
type input "84.50"
radio input "true"
type input "84.50"
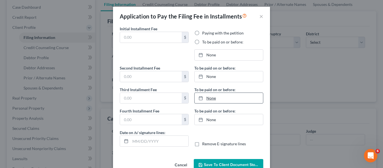
type input "[DATE]"
click at [292, 100] on div "Application to Pay the Filing Fee in Installments × Initial Installment Fee 84.…" at bounding box center [191, 84] width 383 height 168
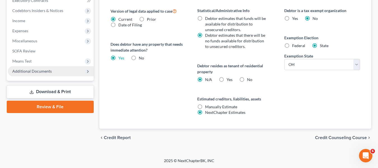
click at [55, 66] on span "Additional Documents" at bounding box center [51, 71] width 86 height 10
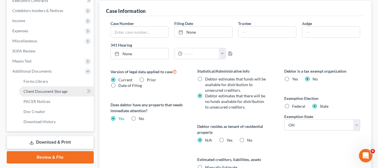
click at [57, 89] on span "Client Document Storage" at bounding box center [46, 91] width 44 height 5
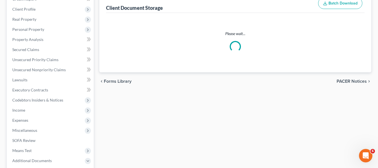
scroll to position [4, 0]
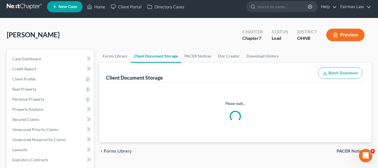
select select "5"
select select "24"
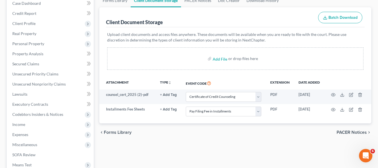
scroll to position [112, 0]
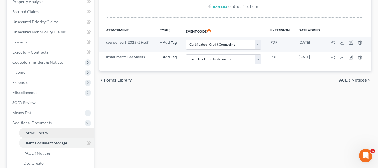
click at [38, 131] on span "Forms Library" at bounding box center [36, 132] width 25 height 5
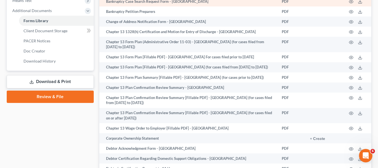
scroll to position [336, 0]
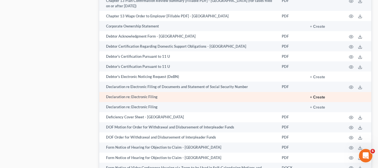
click at [315, 99] on button "+ Create" at bounding box center [317, 97] width 15 height 4
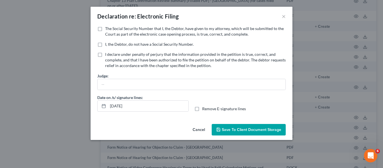
click at [105, 27] on label "The Social Security Number that I, the Debtor, have given to my attorney, which…" at bounding box center [195, 31] width 180 height 11
click at [107, 27] on input "The Social Security Number that I, the Debtor, have given to my attorney, which…" at bounding box center [109, 28] width 4 height 4
checkbox input "true"
click at [57, 97] on div "Declaration re: Electronic Filing × No additional information is needed to gene…" at bounding box center [191, 84] width 383 height 168
click at [251, 137] on div "Cancel Save to Client Document Storage" at bounding box center [191, 131] width 202 height 18
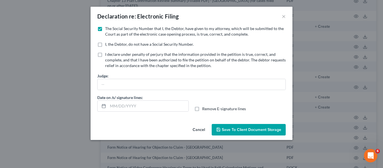
click at [250, 131] on span "Save to Client Document Storage" at bounding box center [251, 129] width 59 height 5
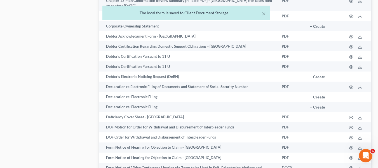
scroll to position [196, 0]
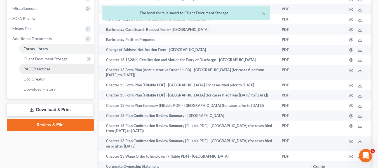
click at [59, 67] on link "PACER Notices" at bounding box center [56, 69] width 75 height 10
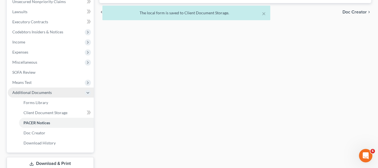
scroll to position [180, 0]
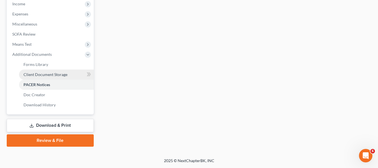
click at [65, 79] on link "Client Document Storage" at bounding box center [56, 74] width 75 height 10
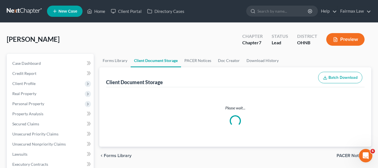
select select "5"
select select "24"
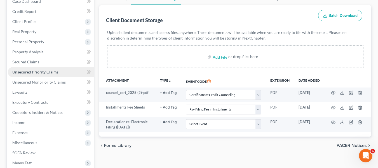
scroll to position [112, 0]
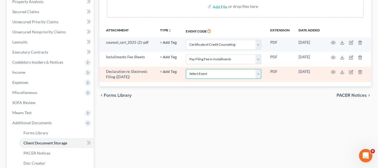
click at [234, 79] on select "Select Event 20 Largest Unsecured Creditors Amended List of Creditors (Fee) Ame…" at bounding box center [224, 74] width 76 height 10
select select "16"
click at [186, 72] on select "Select Event 20 Largest Unsecured Creditors Amended List of Creditors (Fee) Ame…" at bounding box center [224, 74] width 76 height 10
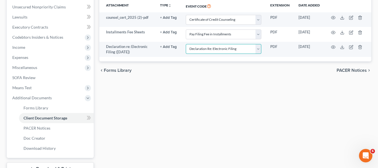
scroll to position [168, 0]
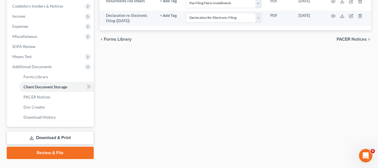
click at [71, 135] on link "Download & Print" at bounding box center [50, 137] width 87 height 13
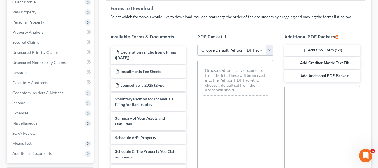
scroll to position [84, 0]
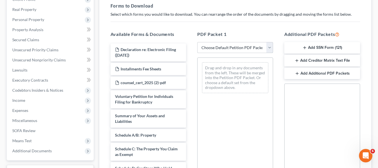
click at [233, 53] on select "Choose Default Petition PDF Packet Complete Bankruptcy Petition (all forms and …" at bounding box center [236, 47] width 76 height 11
select select "1"
click at [198, 42] on select "Choose Default Petition PDF Packet Complete Bankruptcy Petition (all forms and …" at bounding box center [236, 47] width 76 height 11
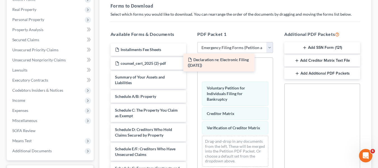
drag, startPoint x: 138, startPoint y: 52, endPoint x: 220, endPoint y: 62, distance: 82.5
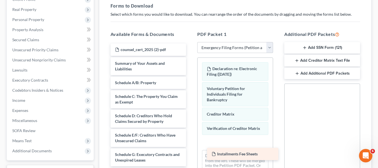
drag, startPoint x: 145, startPoint y: 47, endPoint x: 242, endPoint y: 152, distance: 142.1
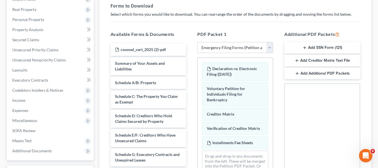
click at [309, 50] on button "Add SSN Form (121)" at bounding box center [323, 48] width 76 height 12
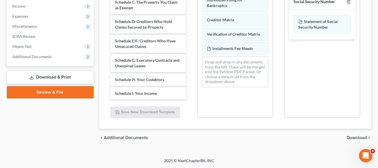
click at [358, 138] on span "Download" at bounding box center [357, 137] width 20 height 4
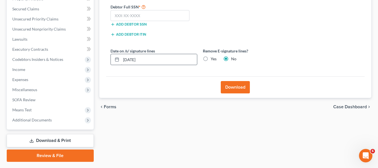
scroll to position [102, 0]
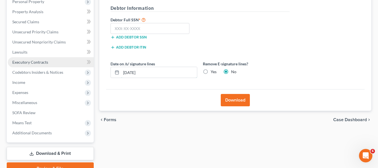
drag, startPoint x: 96, startPoint y: 70, endPoint x: 48, endPoint y: 59, distance: 49.8
click at [53, 62] on div "Petition Navigation Case Dashboard Payments Invoices Payments Payments Credit R…" at bounding box center [189, 63] width 371 height 223
click at [163, 34] on div "Add debtor SSN" at bounding box center [154, 37] width 92 height 6
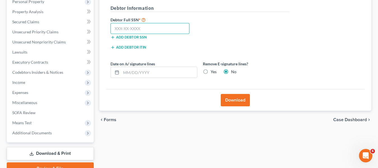
click at [163, 27] on input "text" at bounding box center [150, 28] width 79 height 11
paste input "292-60-9684"
type input "292-60-9684"
click at [225, 99] on button "Download" at bounding box center [235, 100] width 29 height 12
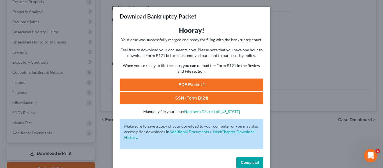
click at [191, 86] on link "PDF Packet 1" at bounding box center [191, 84] width 143 height 12
click at [187, 102] on link "SSN (Form B121)" at bounding box center [191, 98] width 143 height 12
click at [260, 73] on p "When you're ready to file the case, you can upload the Form B121 in the Review …" at bounding box center [191, 68] width 143 height 11
click at [81, 40] on div "Download Bankruptcy Packet Hooray! Your case was successfully merged and ready …" at bounding box center [191, 84] width 383 height 168
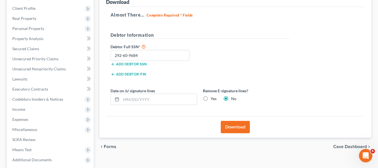
scroll to position [0, 0]
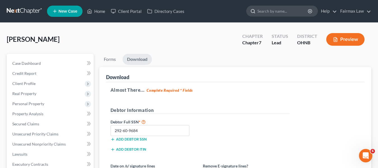
click at [263, 10] on input "search" at bounding box center [283, 11] width 51 height 10
type input "[PERSON_NAME]"
click at [27, 9] on link at bounding box center [25, 11] width 36 height 10
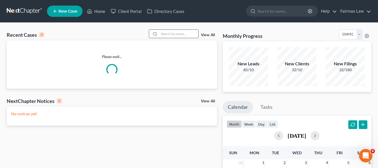
click at [171, 36] on input "search" at bounding box center [178, 34] width 39 height 8
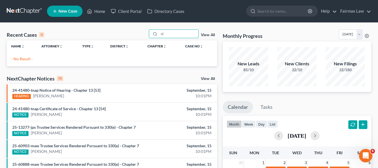
type input "c"
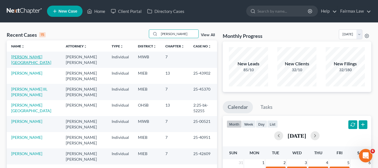
type input "jones"
click at [26, 60] on link "Jones, Cleveland" at bounding box center [31, 59] width 40 height 10
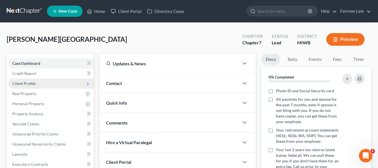
click at [42, 82] on span "Client Profile" at bounding box center [51, 83] width 86 height 10
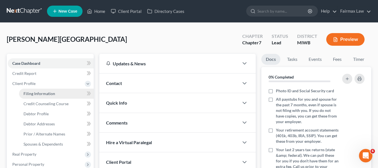
click at [49, 92] on span "Filing Information" at bounding box center [40, 93] width 32 height 5
select select "1"
select select "0"
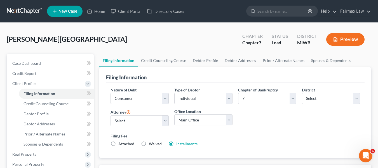
click at [188, 141] on div "Filing Fee Attached Waived Waived Installments Installments" at bounding box center [236, 140] width 250 height 14
click at [192, 149] on div "Filing Fee Attached Waived Waived Installments Installments" at bounding box center [236, 141] width 256 height 20
click at [189, 143] on link "Installments" at bounding box center [186, 143] width 21 height 5
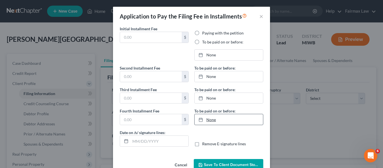
type input "84.50"
radio input "true"
type input "84.50"
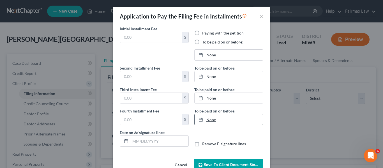
type input "[DATE]"
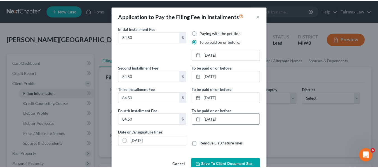
scroll to position [14, 0]
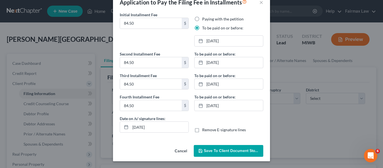
click at [288, 129] on div "Application to Pay the Filing Fee in Installments × Initial Installment Fee 84.…" at bounding box center [191, 84] width 383 height 168
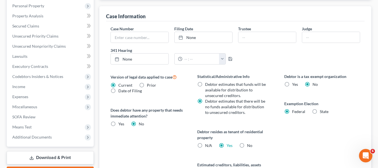
scroll to position [168, 0]
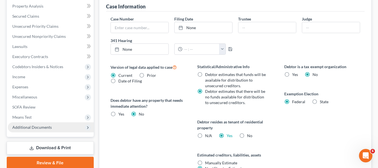
click at [40, 125] on span "Additional Documents" at bounding box center [32, 127] width 40 height 5
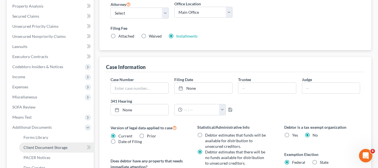
click at [43, 151] on link "Client Document Storage" at bounding box center [56, 147] width 75 height 10
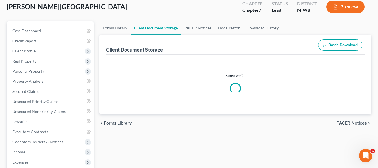
scroll to position [4, 0]
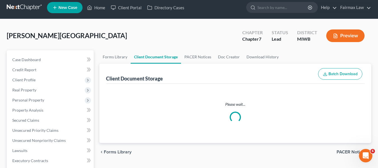
select select "1"
select select "4"
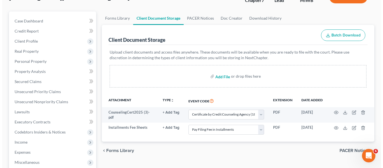
scroll to position [84, 0]
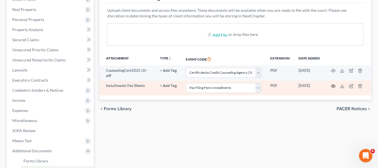
click at [333, 87] on circle "button" at bounding box center [333, 85] width 1 height 1
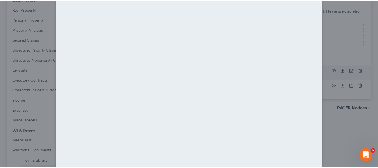
scroll to position [67, 0]
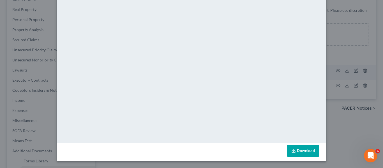
click at [326, 121] on div "Attachment Preview: Installments Fee Sheets 09/15/2025 × <object ng-attr-data='…" at bounding box center [191, 84] width 383 height 168
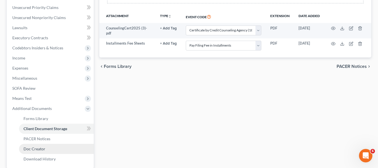
scroll to position [180, 0]
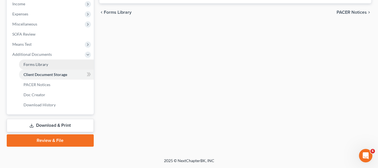
click at [54, 67] on link "Forms Library" at bounding box center [56, 64] width 75 height 10
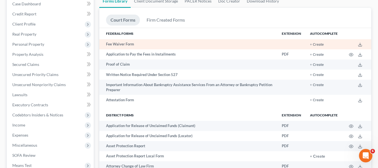
scroll to position [112, 0]
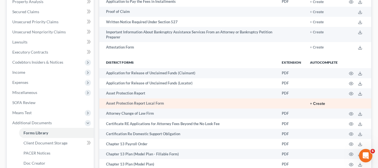
click at [315, 106] on button "+ Create" at bounding box center [317, 104] width 15 height 4
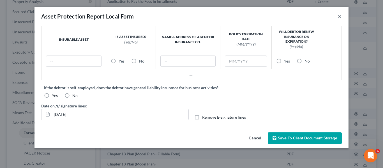
click at [340, 18] on button "×" at bounding box center [340, 16] width 4 height 7
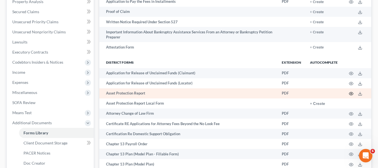
click at [350, 96] on icon "button" at bounding box center [351, 93] width 4 height 4
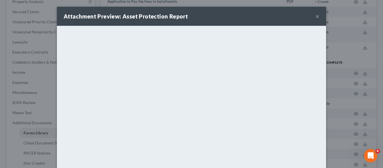
click at [342, 117] on div "Attachment Preview: Asset Protection Report × <object ng-attr-data='https://nex…" at bounding box center [191, 84] width 383 height 168
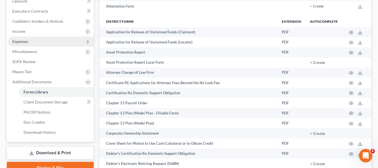
scroll to position [196, 0]
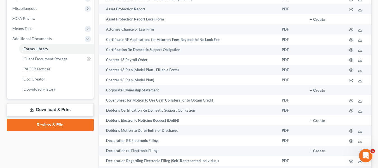
click at [60, 111] on link "Download & Print" at bounding box center [50, 109] width 87 height 13
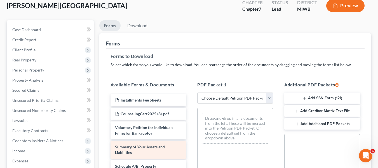
scroll to position [84, 0]
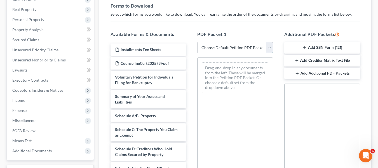
click at [222, 50] on select "Choose Default Petition PDF Packet Complete Bankruptcy Petition (all forms and …" at bounding box center [236, 47] width 76 height 11
select select "1"
click at [199, 42] on select "Choose Default Petition PDF Packet Complete Bankruptcy Petition (all forms and …" at bounding box center [236, 47] width 76 height 11
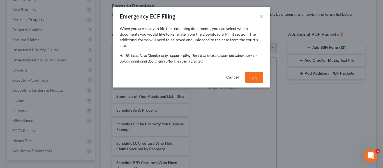
click at [253, 75] on button "OK" at bounding box center [254, 77] width 18 height 11
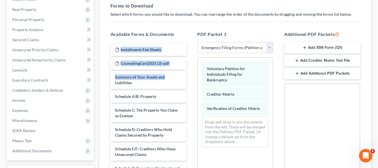
drag, startPoint x: 157, startPoint y: 79, endPoint x: 185, endPoint y: 79, distance: 27.5
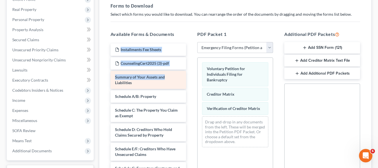
click at [162, 83] on div "Summary of Your Assets and Liabilities" at bounding box center [149, 80] width 76 height 18
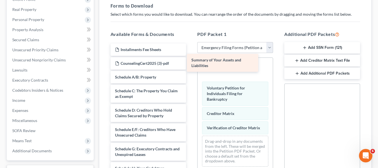
drag, startPoint x: 147, startPoint y: 83, endPoint x: 224, endPoint y: 66, distance: 78.4
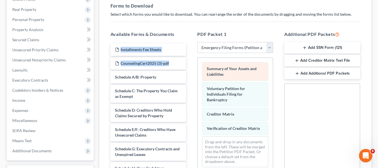
click at [257, 73] on div "Summary of Your Assets and Liabilities" at bounding box center [235, 71] width 66 height 18
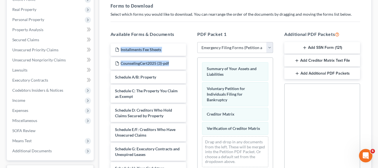
click at [322, 50] on button "Add SSN Form (121)" at bounding box center [323, 48] width 76 height 12
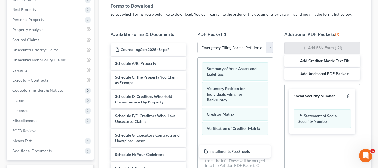
drag, startPoint x: 169, startPoint y: 51, endPoint x: 261, endPoint y: 150, distance: 135.0
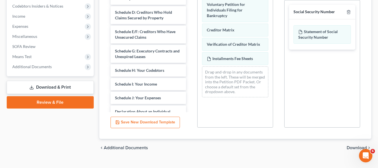
click at [348, 146] on span "Download" at bounding box center [357, 147] width 20 height 4
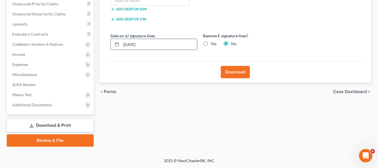
drag, startPoint x: 118, startPoint y: 40, endPoint x: 115, endPoint y: 40, distance: 3.4
click at [115, 40] on div "[DATE]" at bounding box center [154, 44] width 87 height 11
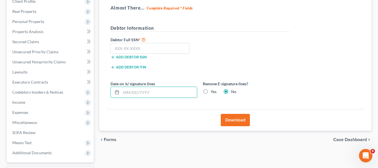
scroll to position [74, 0]
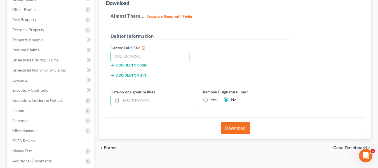
click at [134, 60] on input "text" at bounding box center [150, 56] width 79 height 11
click at [157, 54] on input "text" at bounding box center [150, 56] width 79 height 11
paste input "320-84-3890"
type input "320-84-3890"
click at [173, 103] on input "text" at bounding box center [159, 100] width 76 height 11
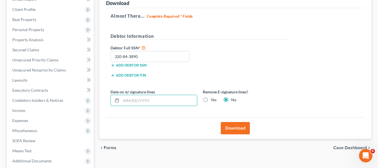
click at [241, 134] on button "Download" at bounding box center [235, 128] width 29 height 12
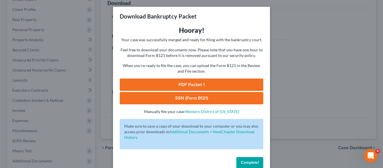
click at [231, 89] on link "PDF Packet 1" at bounding box center [191, 84] width 143 height 12
click at [286, 76] on div "Download Bankruptcy Packet Hooray! Your case was successfully merged and ready …" at bounding box center [191, 84] width 383 height 168
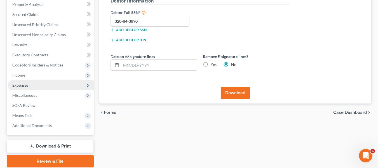
scroll to position [130, 0]
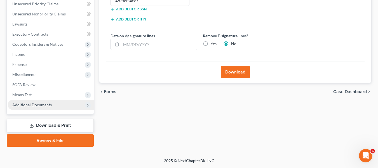
click at [61, 104] on span "Additional Documents" at bounding box center [51, 105] width 86 height 10
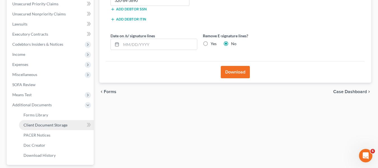
click at [59, 122] on link "Client Document Storage" at bounding box center [56, 125] width 75 height 10
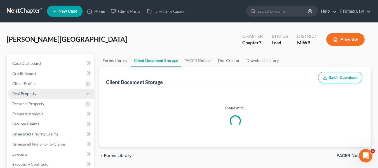
select select "1"
select select "4"
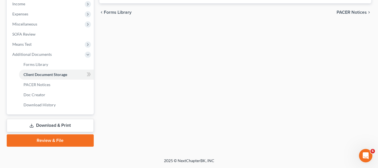
click at [67, 127] on link "Download & Print" at bounding box center [50, 125] width 87 height 13
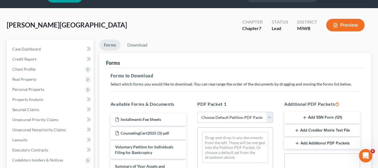
scroll to position [28, 0]
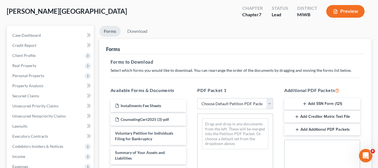
click at [237, 104] on select "Choose Default Petition PDF Packet Complete Bankruptcy Petition (all forms and …" at bounding box center [236, 103] width 76 height 11
select select "3"
click at [198, 98] on select "Choose Default Petition PDF Packet Complete Bankruptcy Petition (all forms and …" at bounding box center [236, 103] width 76 height 11
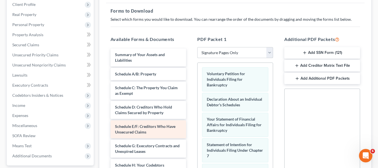
scroll to position [66, 0]
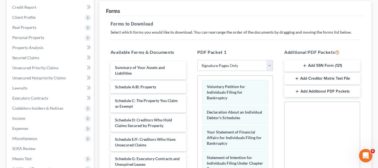
click at [314, 65] on button "Add SSN Form (121)" at bounding box center [323, 66] width 76 height 12
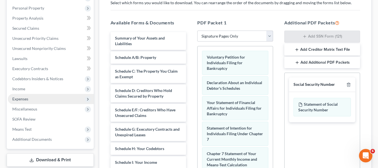
scroll to position [122, 0]
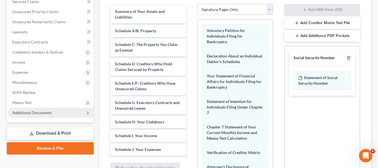
click at [50, 114] on span "Additional Documents" at bounding box center [32, 112] width 40 height 5
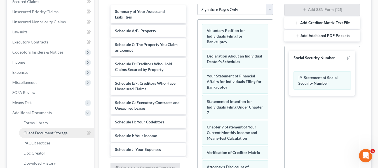
drag, startPoint x: 50, startPoint y: 134, endPoint x: 55, endPoint y: 135, distance: 4.5
click at [50, 134] on span "Client Document Storage" at bounding box center [46, 132] width 44 height 5
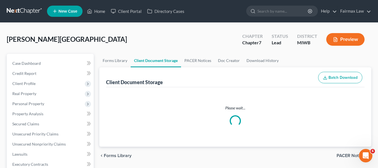
select select "1"
select select "4"
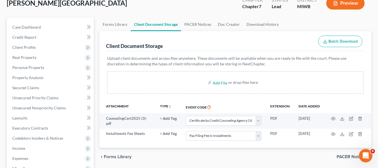
scroll to position [84, 0]
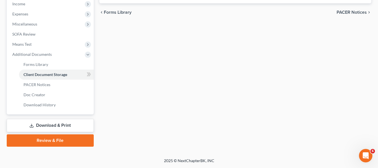
click at [54, 122] on link "Download & Print" at bounding box center [50, 125] width 87 height 13
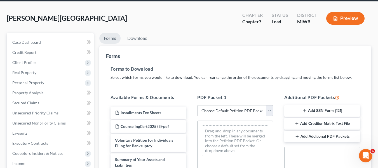
scroll to position [56, 0]
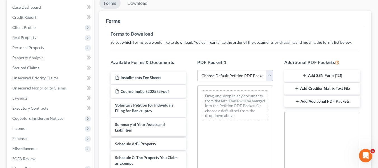
click at [249, 76] on select "Choose Default Petition PDF Packet Complete Bankruptcy Petition (all forms and …" at bounding box center [236, 75] width 76 height 11
select select "3"
click at [198, 70] on select "Choose Default Petition PDF Packet Complete Bankruptcy Petition (all forms and …" at bounding box center [236, 75] width 76 height 11
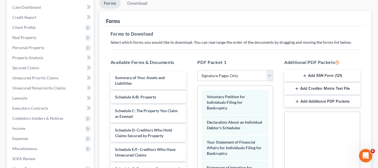
click at [232, 75] on select "Choose Default Petition PDF Packet Complete Bankruptcy Petition (all forms and …" at bounding box center [236, 75] width 76 height 11
click at [234, 66] on div "PDF Packet 1 Choose Default Petition PDF Packet Complete Bankruptcy Petition (a…" at bounding box center [235, 149] width 87 height 190
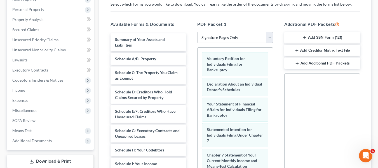
click at [322, 36] on button "Add SSN Form (121)" at bounding box center [323, 38] width 76 height 12
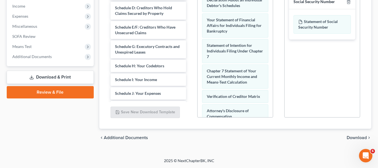
click at [356, 137] on span "Download" at bounding box center [357, 137] width 20 height 4
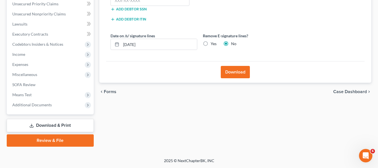
scroll to position [130, 0]
click at [97, 41] on div "Forms Download Forms Forms to Download Select which forms you would like to dow…" at bounding box center [236, 35] width 278 height 223
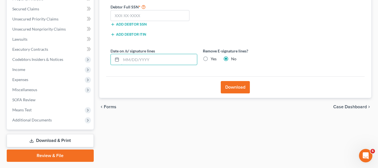
scroll to position [102, 0]
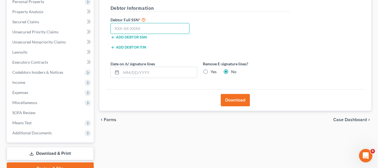
paste input "320-84-3890"
type input "320-84-3890"
click at [242, 99] on button "Download" at bounding box center [235, 100] width 29 height 12
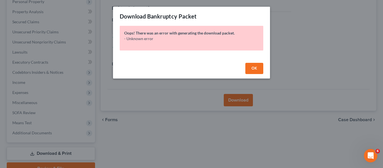
click at [252, 69] on span "OK" at bounding box center [254, 68] width 6 height 5
drag, startPoint x: 252, startPoint y: 69, endPoint x: 240, endPoint y: 70, distance: 12.3
click at [252, 69] on span "OK" at bounding box center [254, 68] width 6 height 5
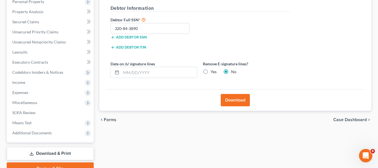
click at [112, 120] on span "Forms" at bounding box center [110, 119] width 13 height 4
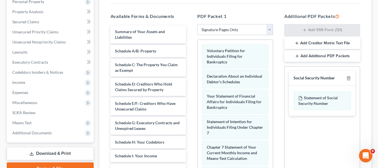
click at [239, 27] on select "Choose Default Petition PDF Packet Complete Bankruptcy Petition (all forms and …" at bounding box center [236, 29] width 76 height 11
select select "1"
click at [199, 24] on select "Choose Default Petition PDF Packet Complete Bankruptcy Petition (all forms and …" at bounding box center [236, 29] width 76 height 11
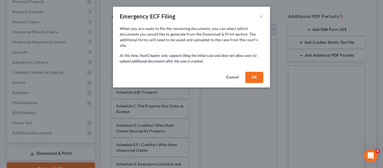
click at [250, 72] on button "OK" at bounding box center [254, 77] width 18 height 11
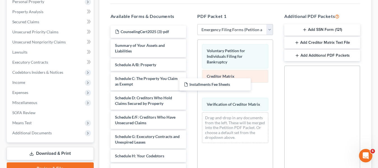
click at [191, 82] on div "Installments Fee Sheets Installments Fee Sheets CounselingCert2025 (3)-pdf Summ…" at bounding box center [148, 167] width 85 height 285
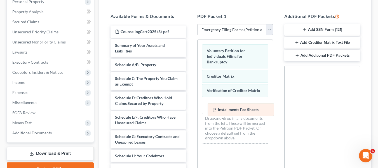
drag, startPoint x: 233, startPoint y: 92, endPoint x: 238, endPoint y: 111, distance: 19.9
click at [238, 111] on div "Installments Fee Sheets Voluntary Petition for Individuals Filing for Bankruptc…" at bounding box center [235, 94] width 75 height 108
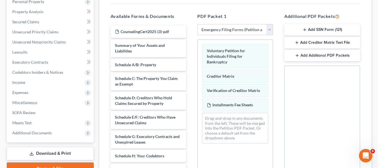
click at [323, 29] on button "Add SSN Form (121)" at bounding box center [323, 30] width 76 height 12
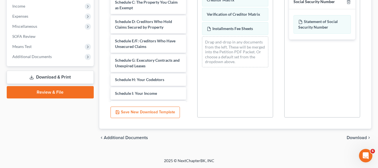
click at [357, 138] on span "Download" at bounding box center [357, 137] width 20 height 4
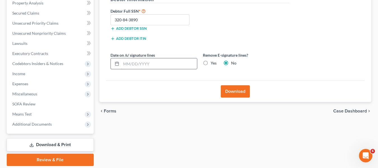
scroll to position [74, 0]
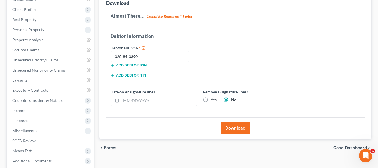
click at [227, 126] on button "Download" at bounding box center [235, 128] width 29 height 12
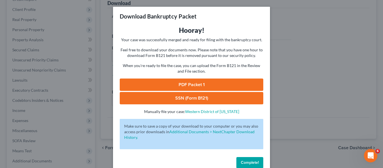
click at [204, 85] on link "PDF Packet 1" at bounding box center [191, 84] width 143 height 12
click at [220, 96] on link "SSN (Form B121)" at bounding box center [191, 98] width 143 height 12
drag, startPoint x: 103, startPoint y: 99, endPoint x: 99, endPoint y: 102, distance: 4.6
click at [103, 99] on div "Download Bankruptcy Packet Hooray! Your case was successfully merged and ready …" at bounding box center [191, 84] width 383 height 168
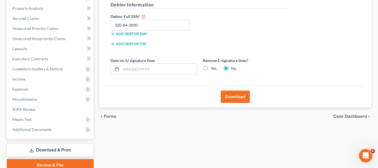
scroll to position [130, 0]
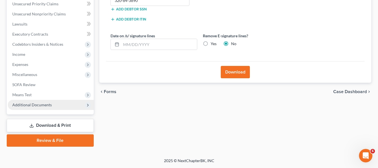
click at [53, 106] on span "Additional Documents" at bounding box center [51, 105] width 86 height 10
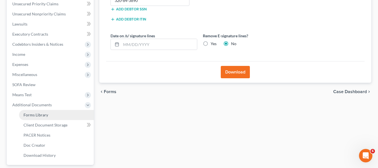
click at [54, 114] on link "Forms Library" at bounding box center [56, 115] width 75 height 10
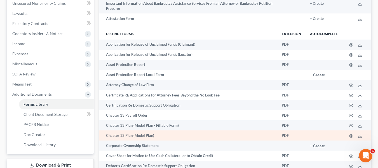
scroll to position [140, 0]
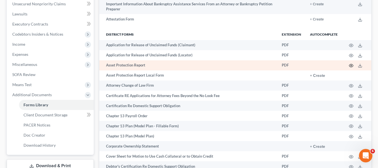
click at [351, 68] on icon "button" at bounding box center [351, 65] width 4 height 4
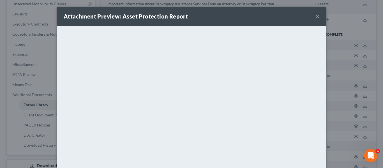
click at [339, 55] on div "Attachment Preview: Asset Protection Report × <object ng-attr-data='https://nex…" at bounding box center [191, 84] width 383 height 168
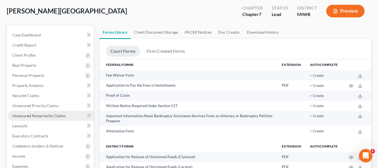
scroll to position [28, 0]
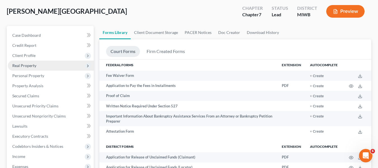
click at [39, 67] on span "Real Property" at bounding box center [51, 66] width 86 height 10
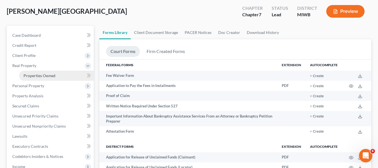
click at [44, 78] on link "Properties Owned" at bounding box center [56, 76] width 75 height 10
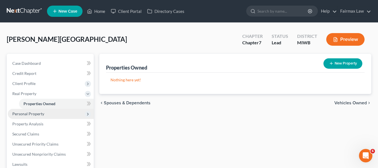
click at [28, 110] on span "Personal Property" at bounding box center [51, 114] width 86 height 10
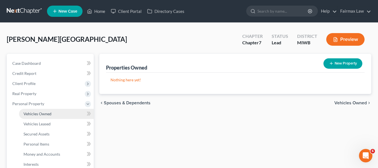
click at [36, 115] on span "Vehicles Owned" at bounding box center [38, 113] width 28 height 5
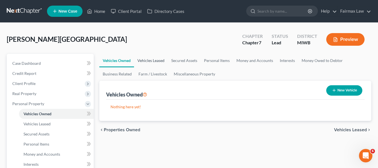
click at [164, 63] on link "Vehicles Leased" at bounding box center [151, 60] width 34 height 13
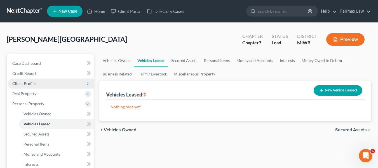
click at [49, 84] on span "Client Profile" at bounding box center [51, 83] width 86 height 10
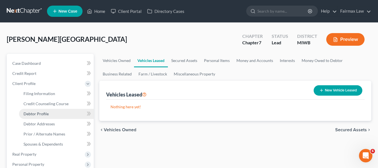
click at [48, 116] on link "Debtor Profile" at bounding box center [56, 114] width 75 height 10
select select "0"
select select "1"
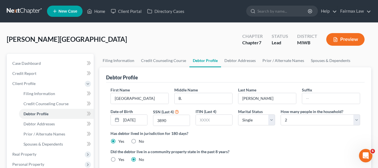
drag, startPoint x: 34, startPoint y: 13, endPoint x: 42, endPoint y: 18, distance: 9.2
click at [34, 13] on link at bounding box center [25, 11] width 36 height 10
